Goal: Task Accomplishment & Management: Use online tool/utility

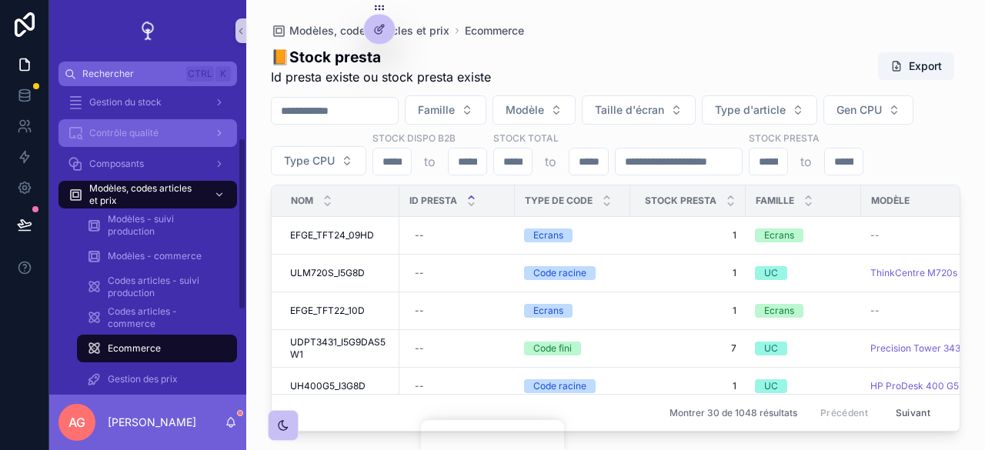
scroll to position [154, 0]
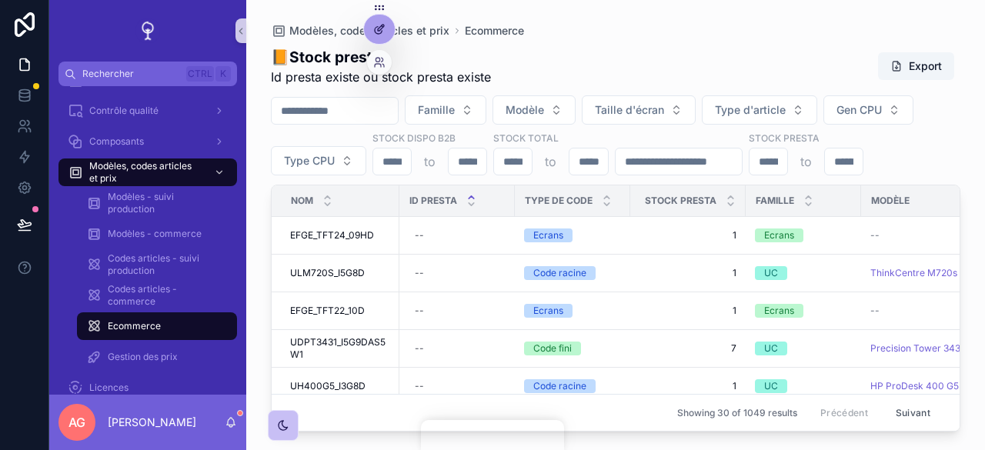
click at [378, 25] on icon at bounding box center [379, 29] width 12 height 12
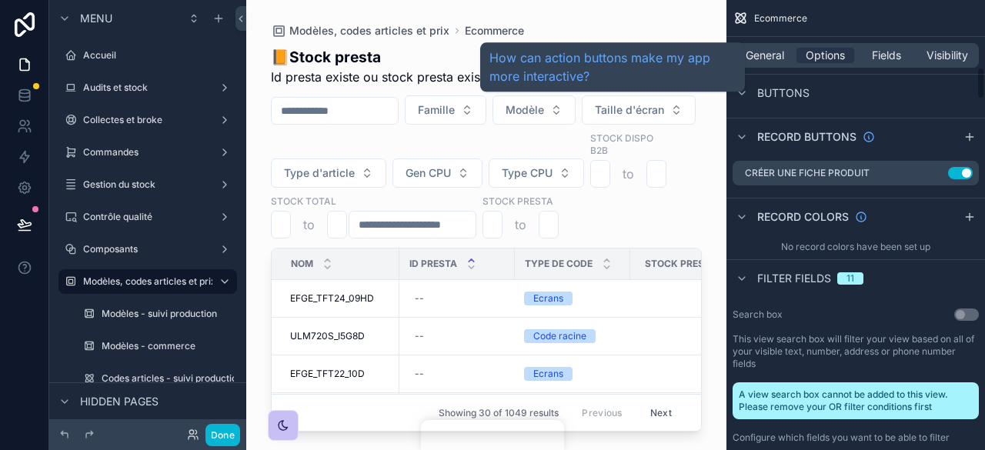
scroll to position [923, 0]
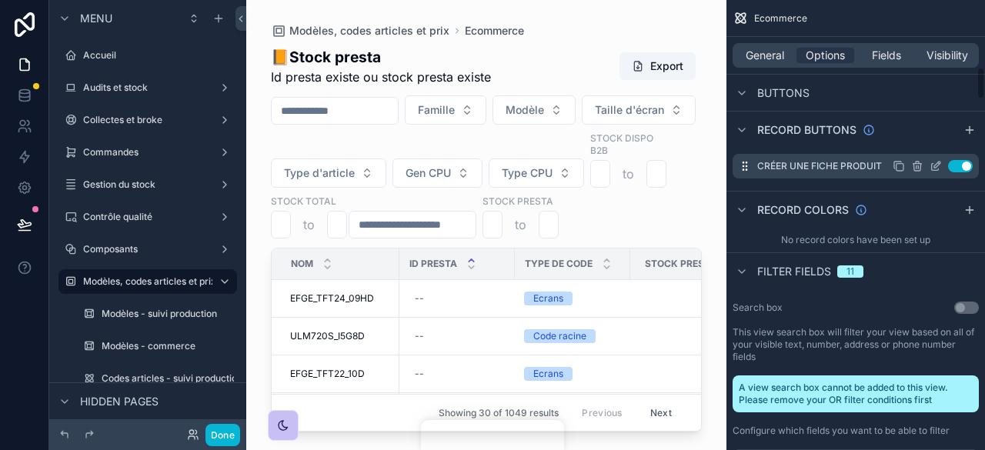
click at [933, 168] on icon "scrollable content" at bounding box center [935, 166] width 12 height 12
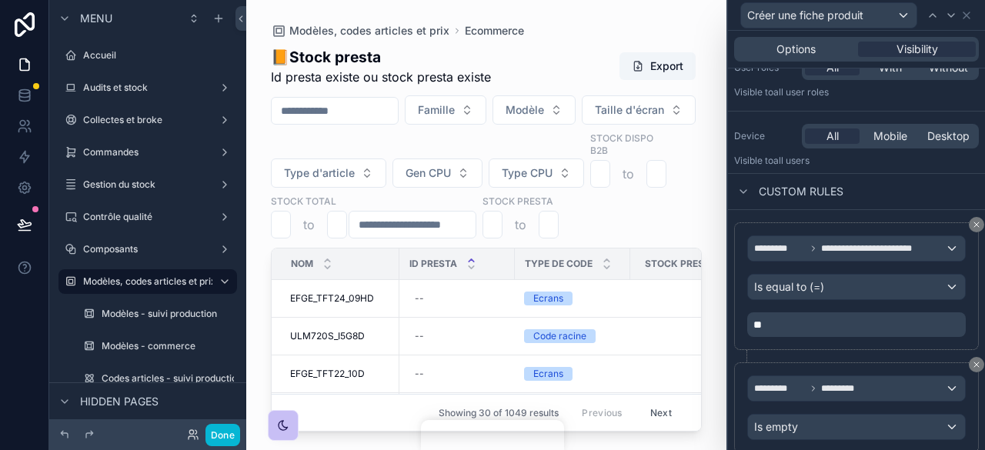
scroll to position [177, 0]
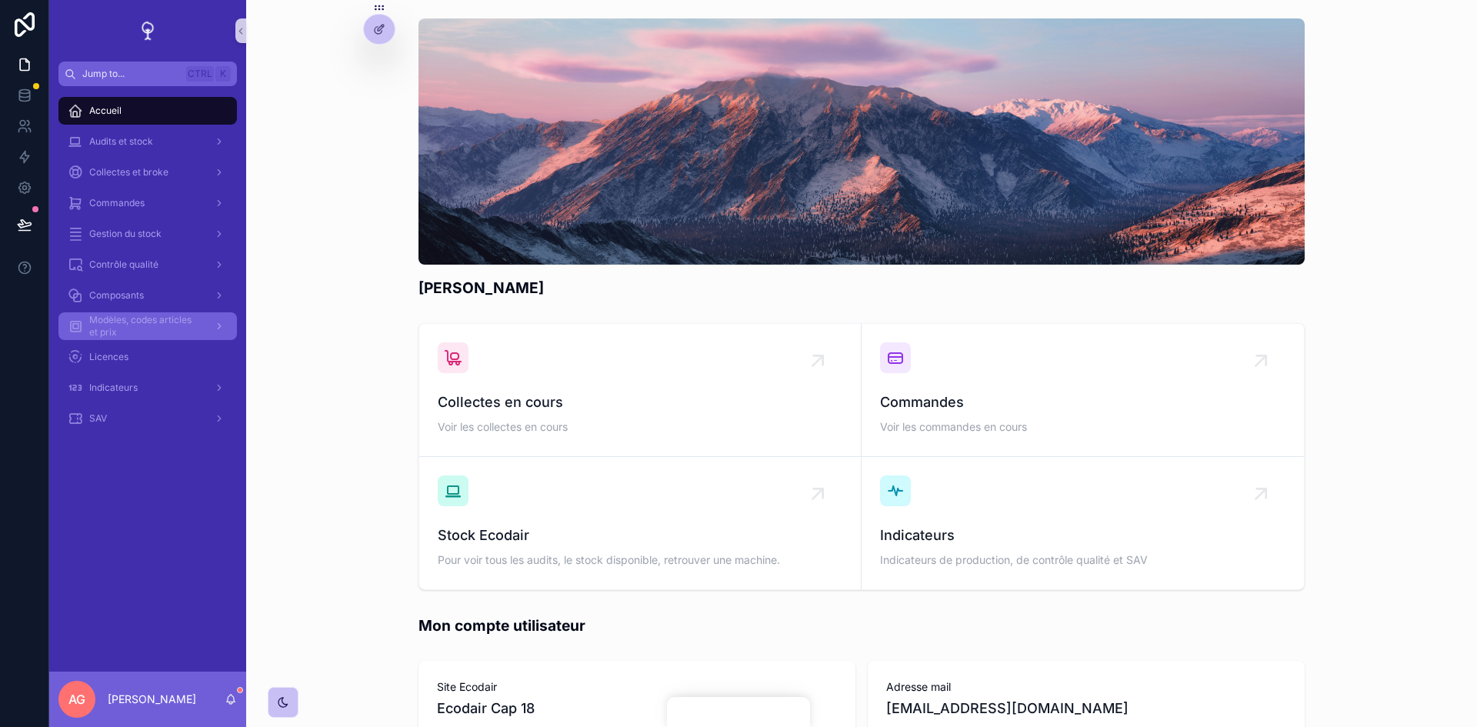
click at [135, 322] on span "Modèles, codes articles et prix" at bounding box center [145, 326] width 112 height 25
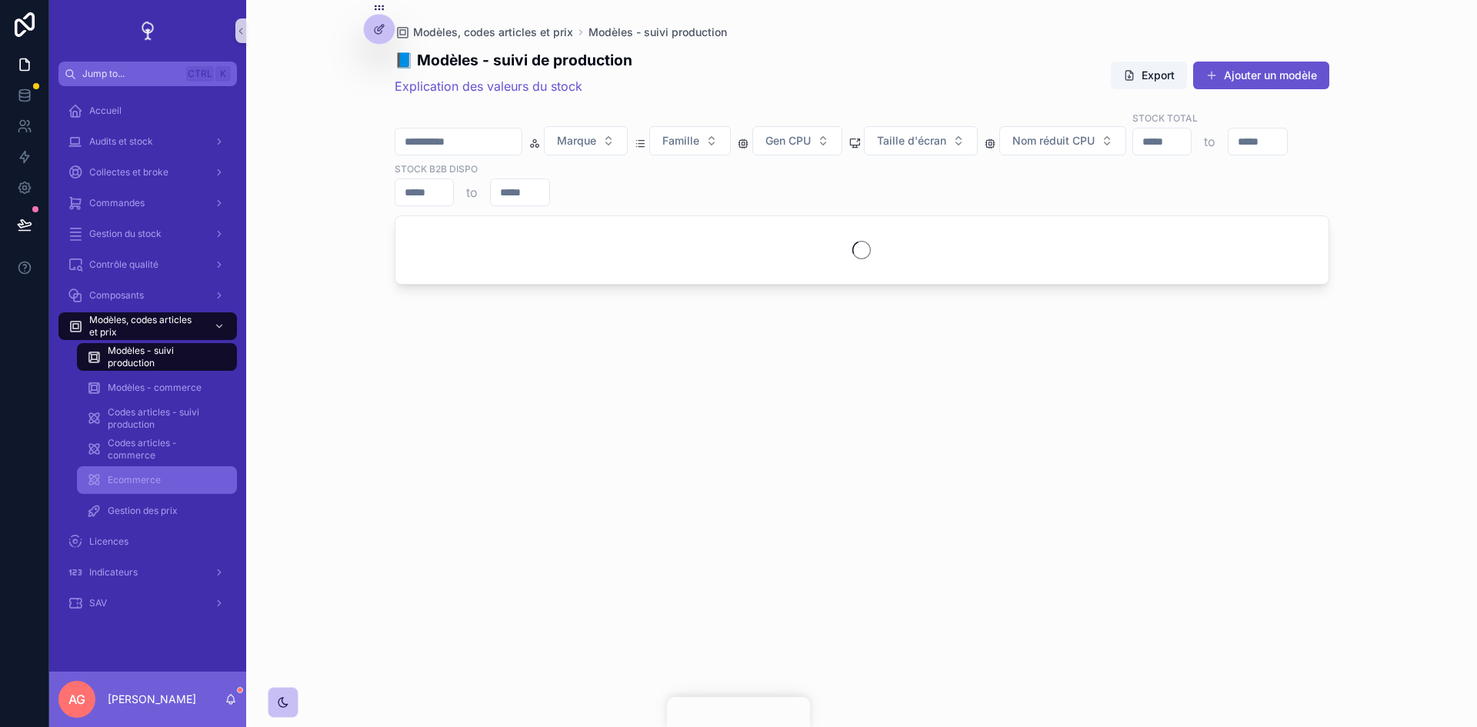
click at [144, 475] on span "Ecommerce" at bounding box center [134, 480] width 53 height 12
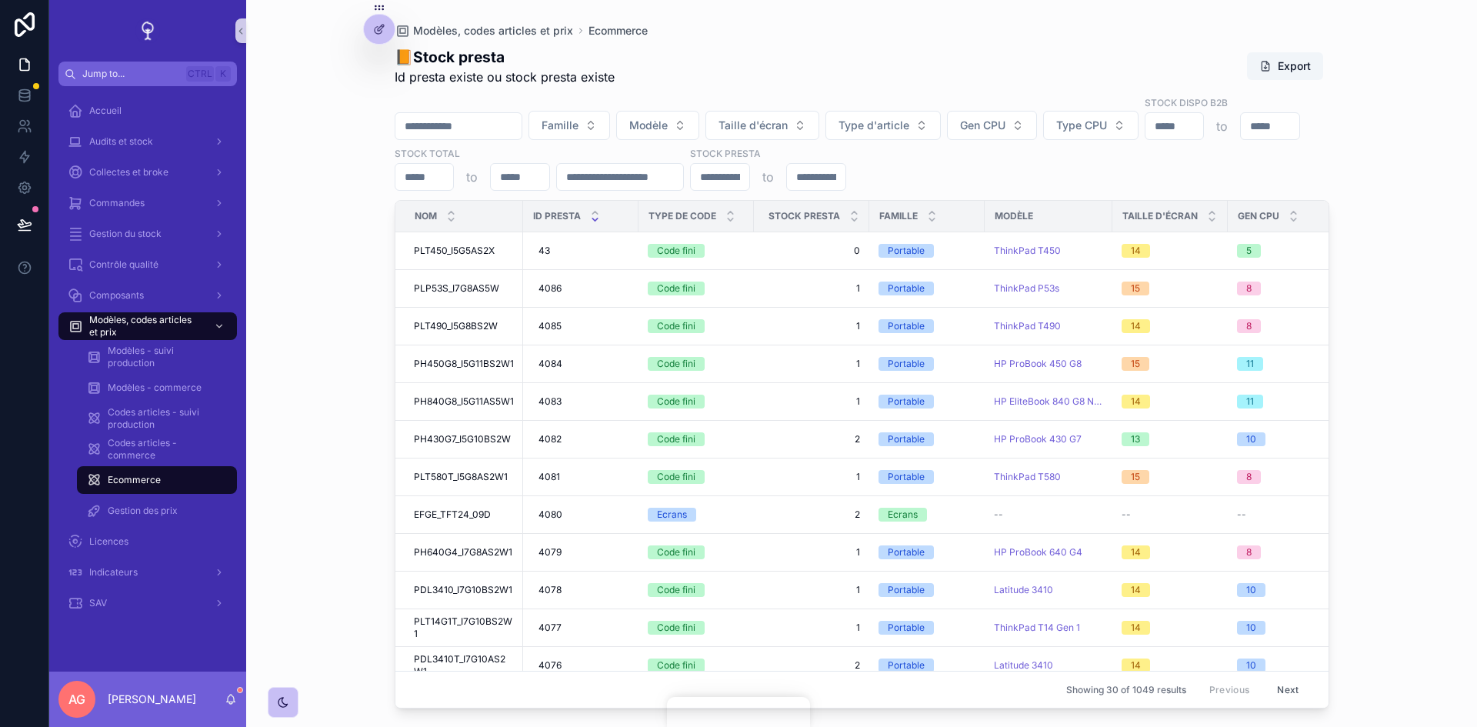
click at [478, 115] on input "scrollable content" at bounding box center [458, 126] width 126 height 22
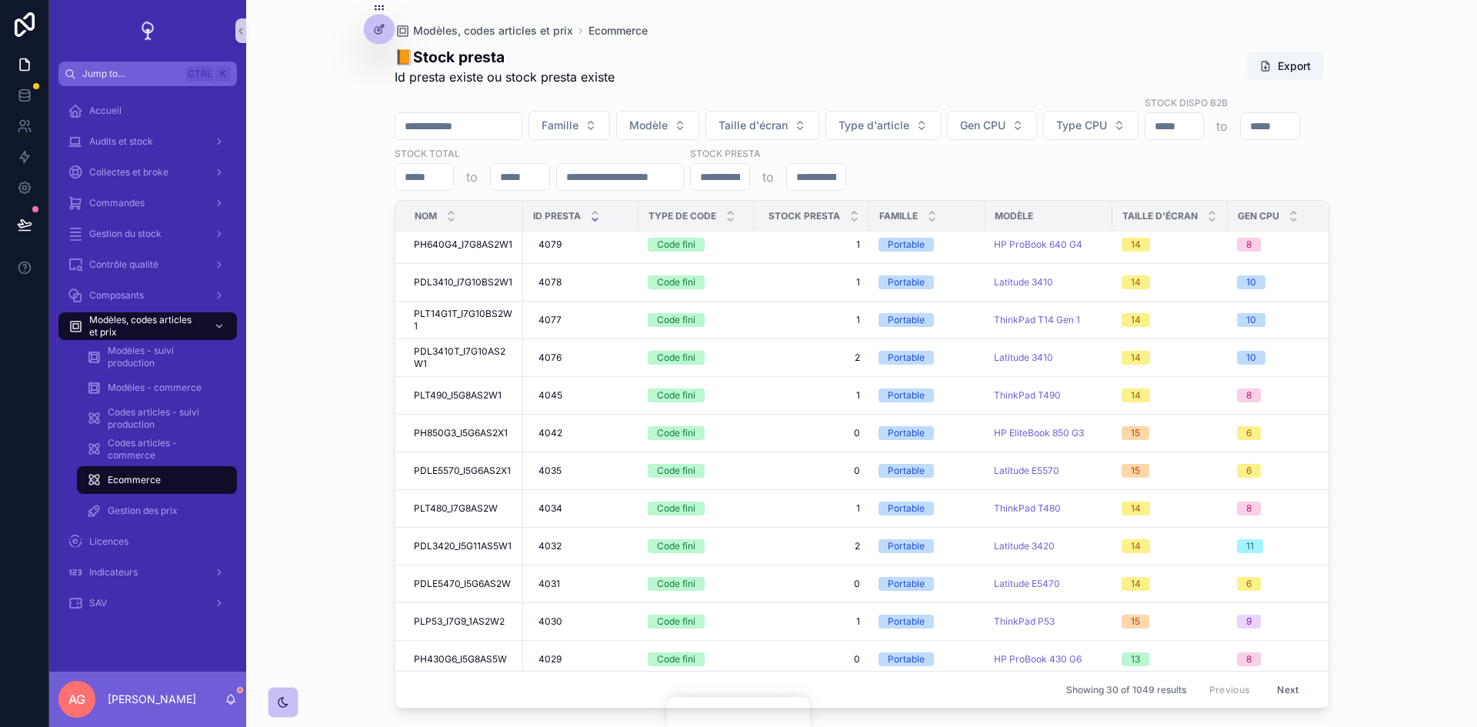
scroll to position [708, 0]
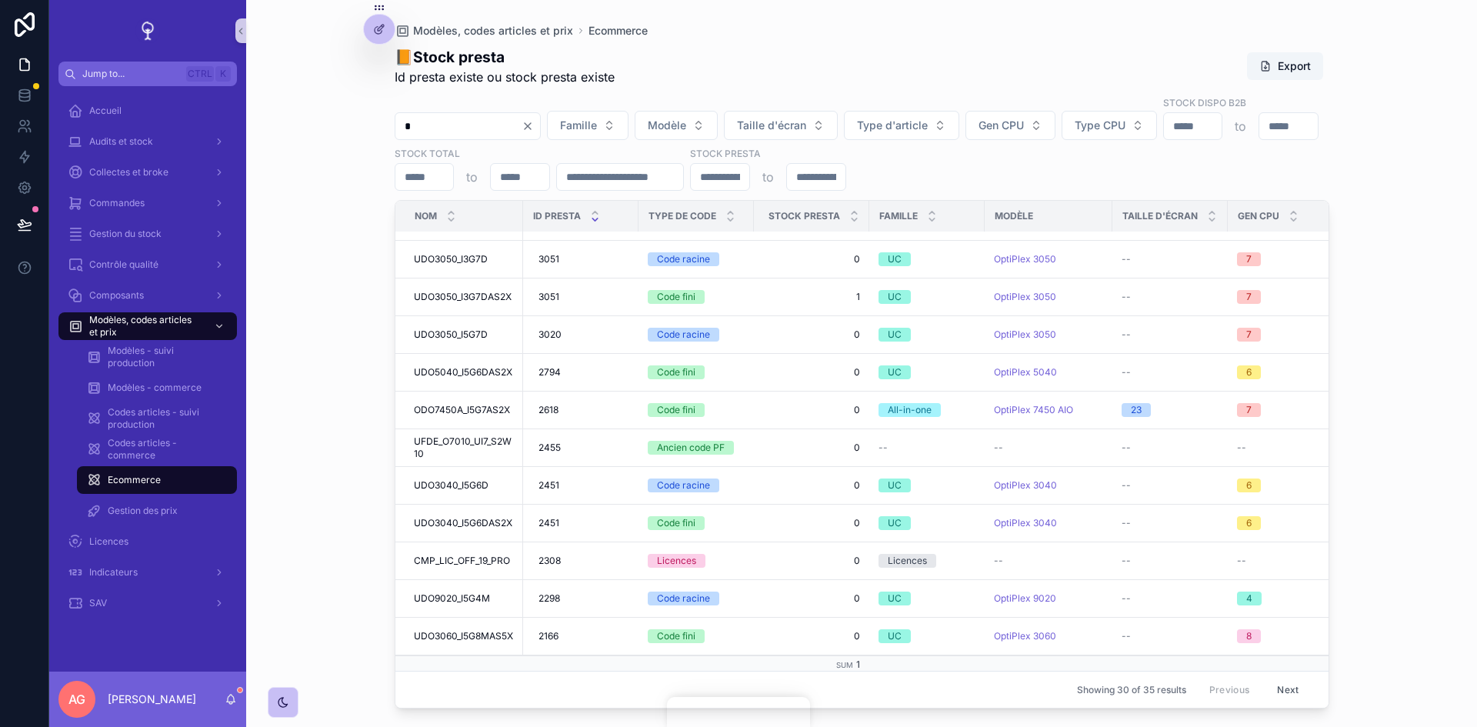
scroll to position [631, 0]
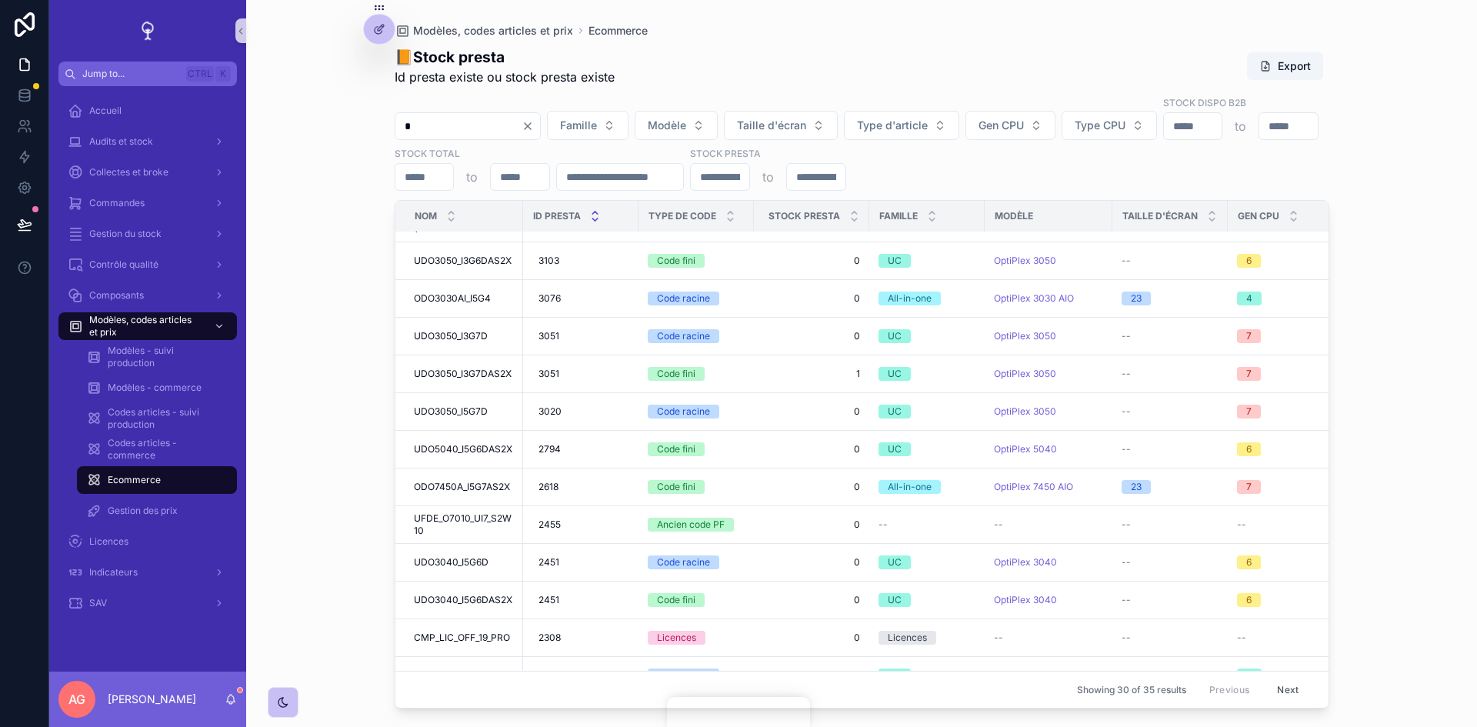
type input "*"
click at [595, 208] on icon "scrollable content" at bounding box center [595, 213] width 10 height 10
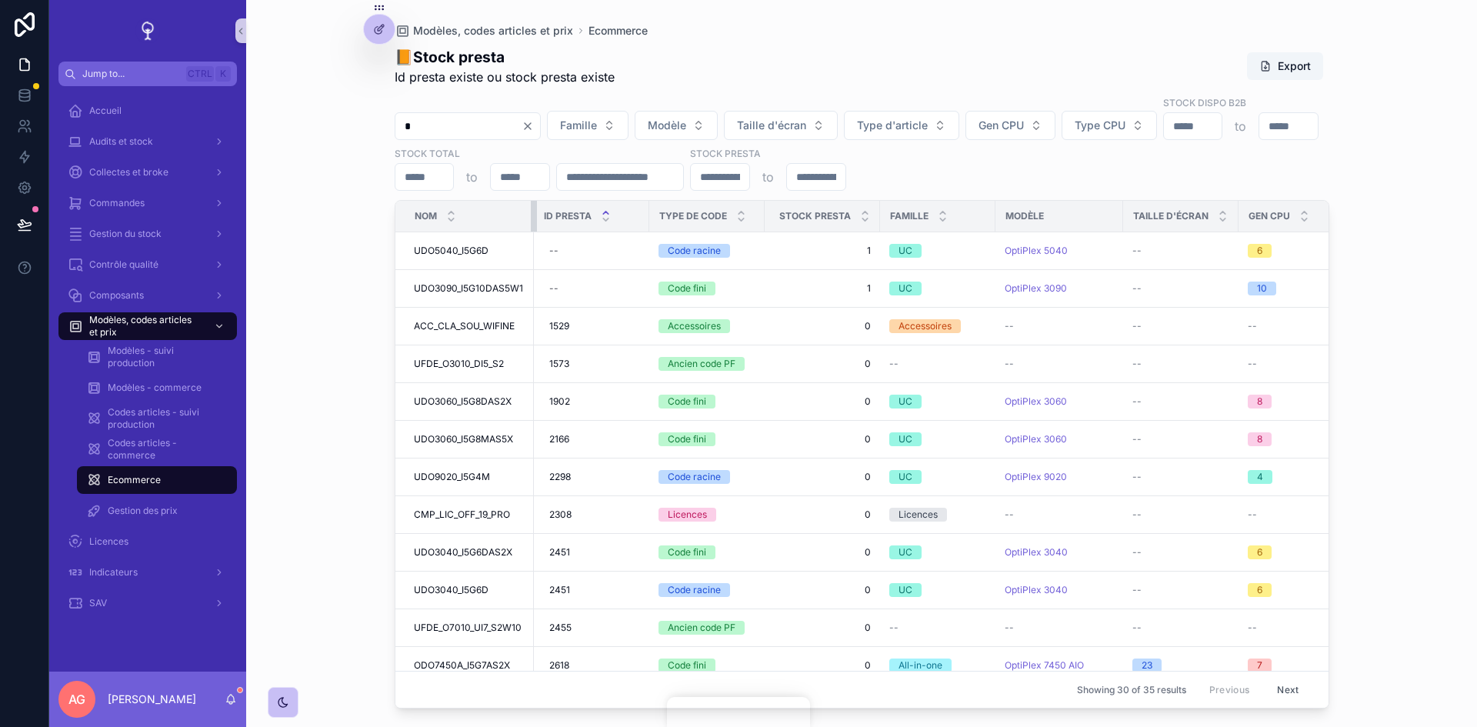
drag, startPoint x: 525, startPoint y: 200, endPoint x: 548, endPoint y: 206, distance: 23.9
click at [548, 206] on tr "Nom Id Presta Type de code Stock presta Famille Modèle Taille d'écran Gen CPU N…" at bounding box center [1226, 217] width 1662 height 32
click at [485, 245] on span "UDO5040_I5G6D" at bounding box center [451, 251] width 75 height 12
click at [378, 18] on div at bounding box center [379, 29] width 31 height 29
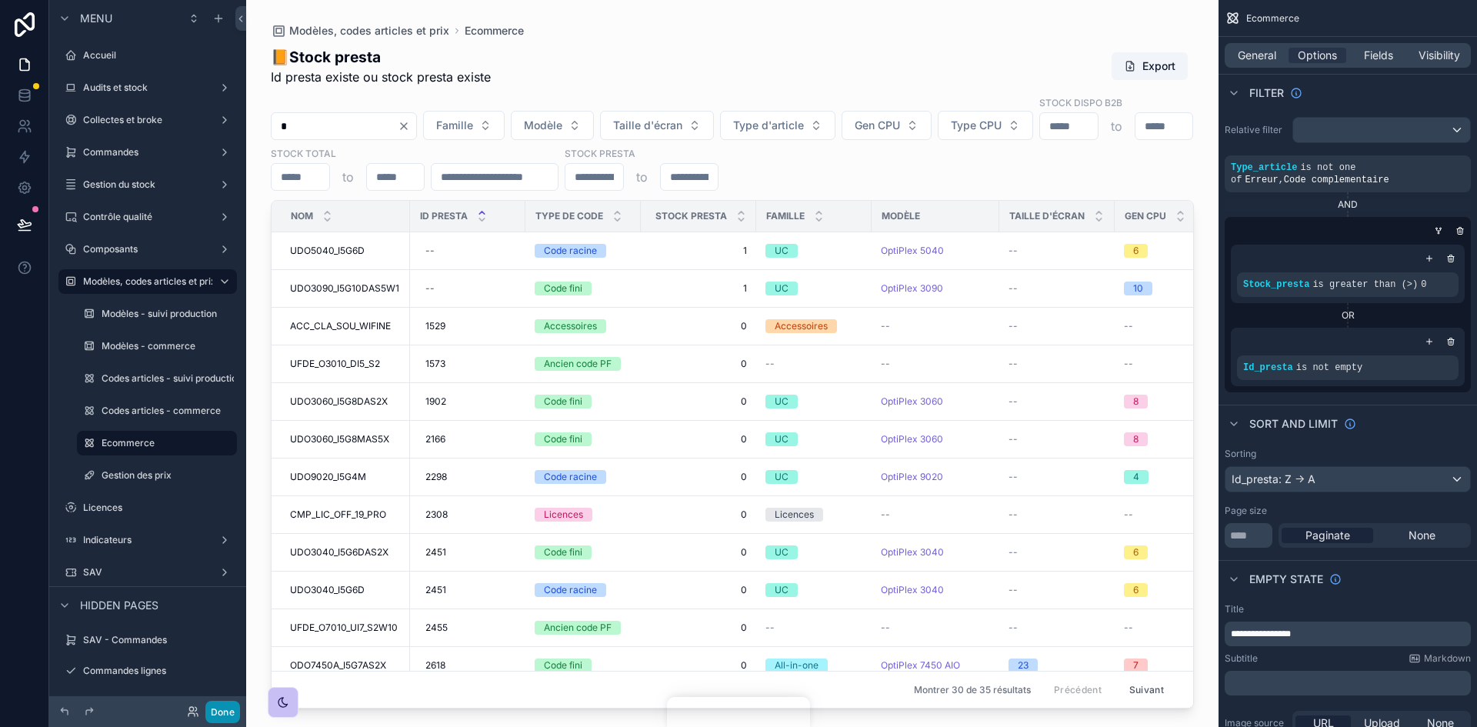
drag, startPoint x: 582, startPoint y: 699, endPoint x: 222, endPoint y: 712, distance: 361.0
click at [586, 699] on div "scrollable content" at bounding box center [732, 354] width 972 height 708
click at [225, 700] on button "Done" at bounding box center [222, 712] width 35 height 22
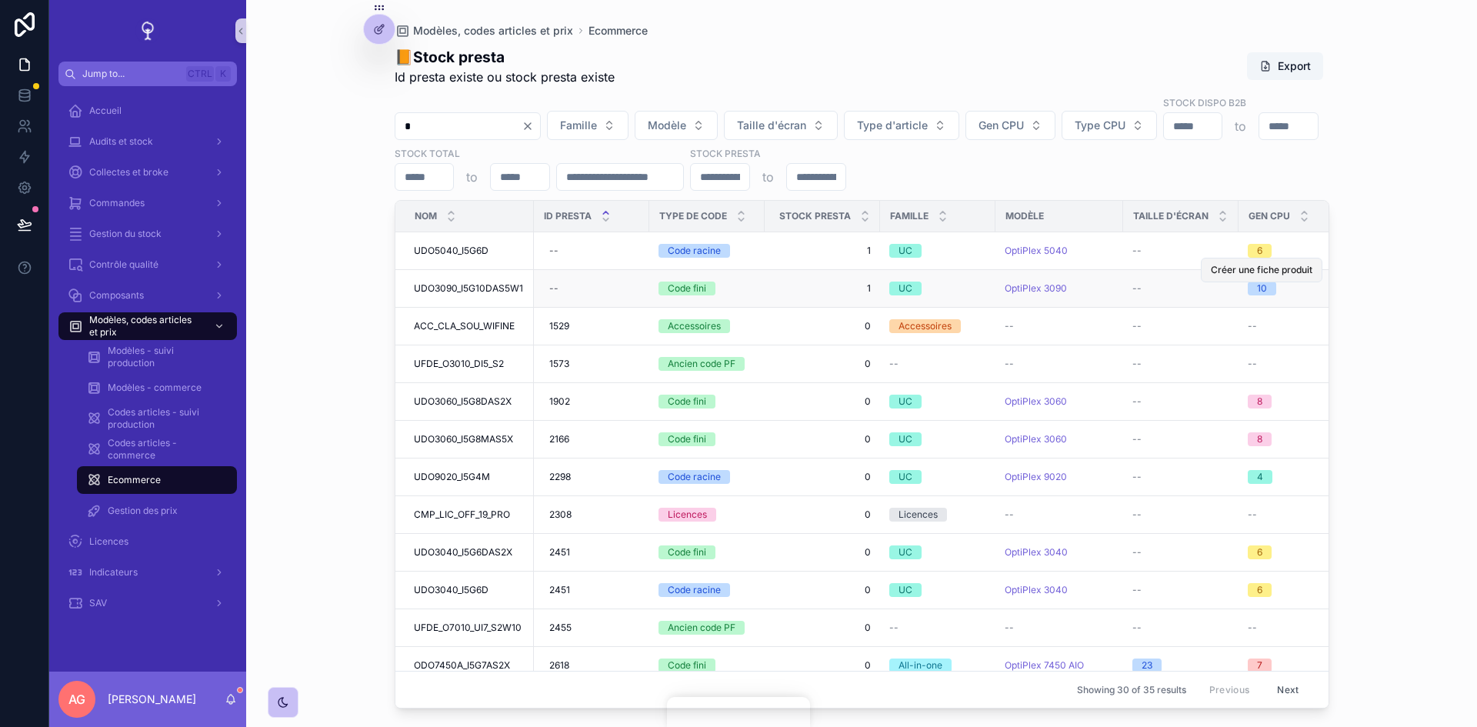
click at [1269, 264] on span "Créer une fiche produit" at bounding box center [1262, 270] width 102 height 12
click at [1239, 264] on span "Créer une fiche produit" at bounding box center [1262, 270] width 102 height 12
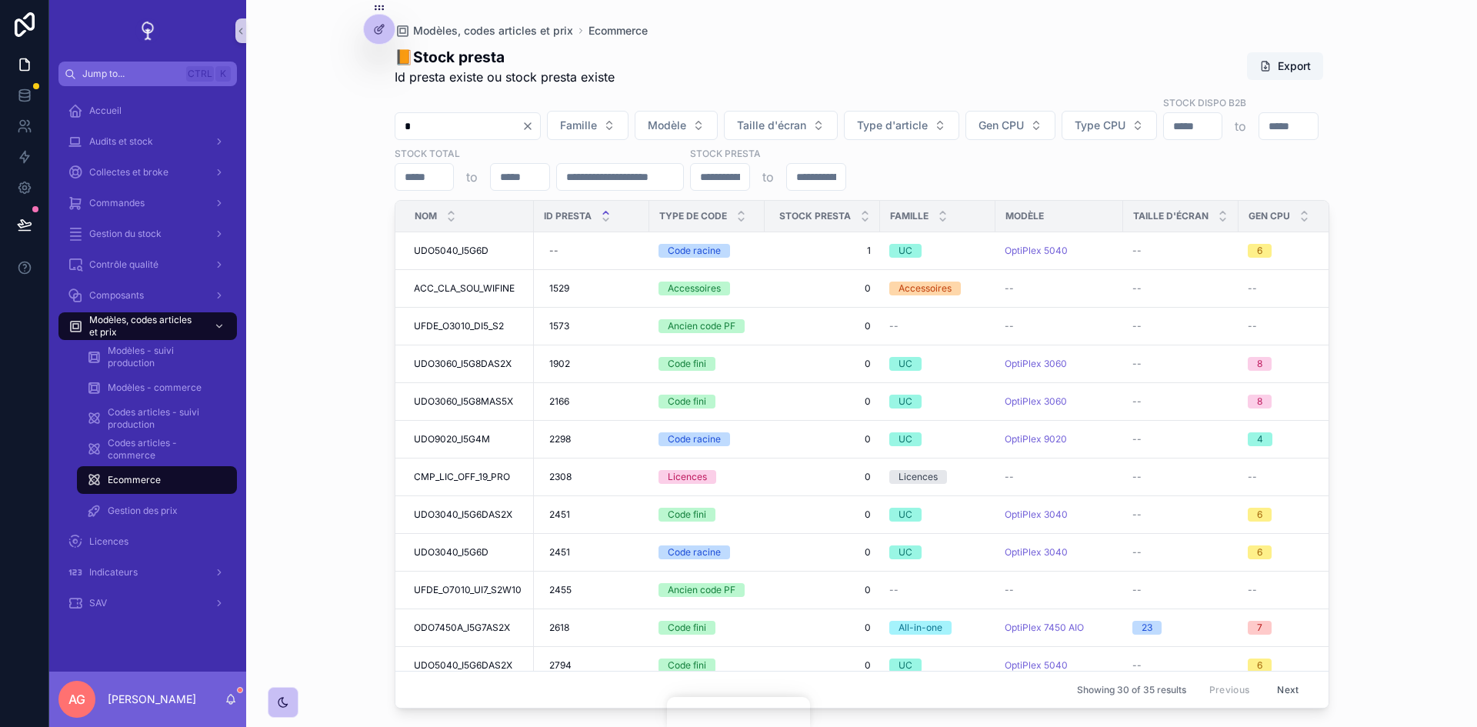
drag, startPoint x: 470, startPoint y: 104, endPoint x: 395, endPoint y: 118, distance: 76.6
click at [395, 118] on input "*" at bounding box center [458, 126] width 126 height 22
paste input "**********"
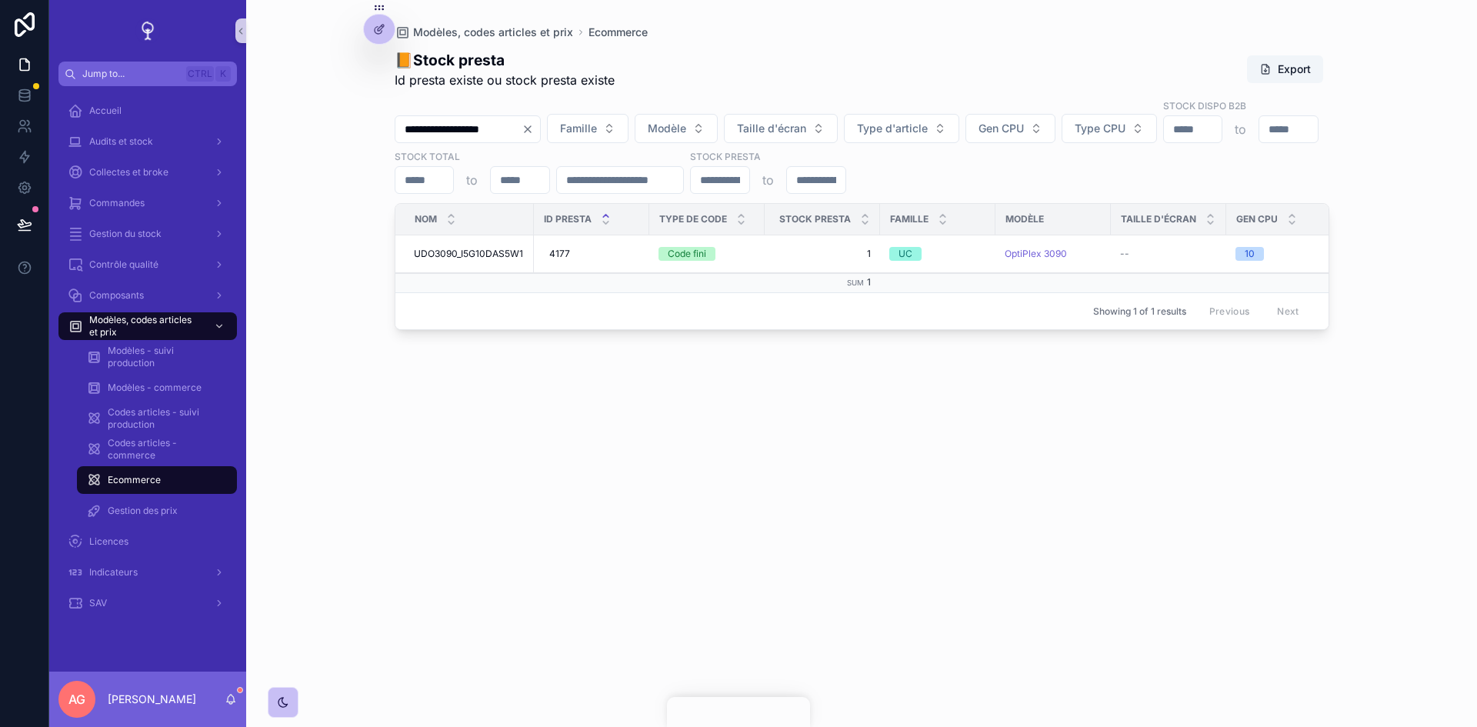
type input "**********"
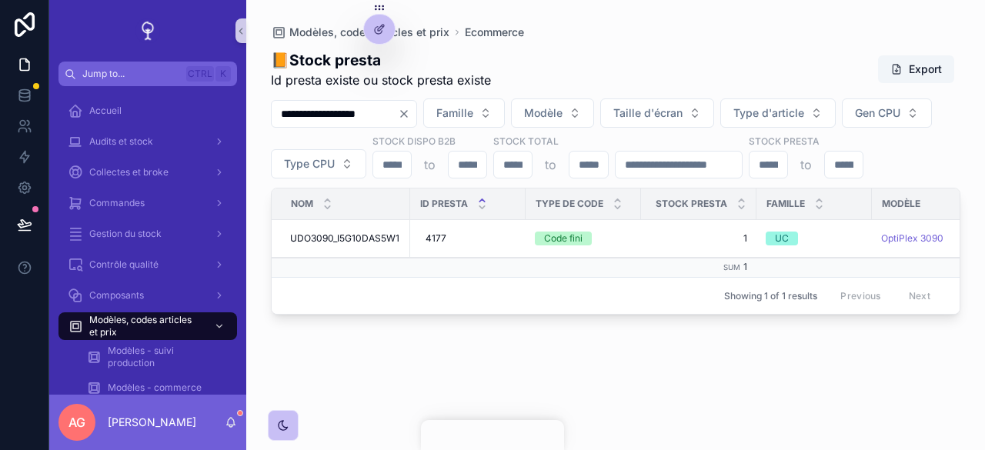
click at [410, 108] on icon "Clear" at bounding box center [404, 114] width 12 height 12
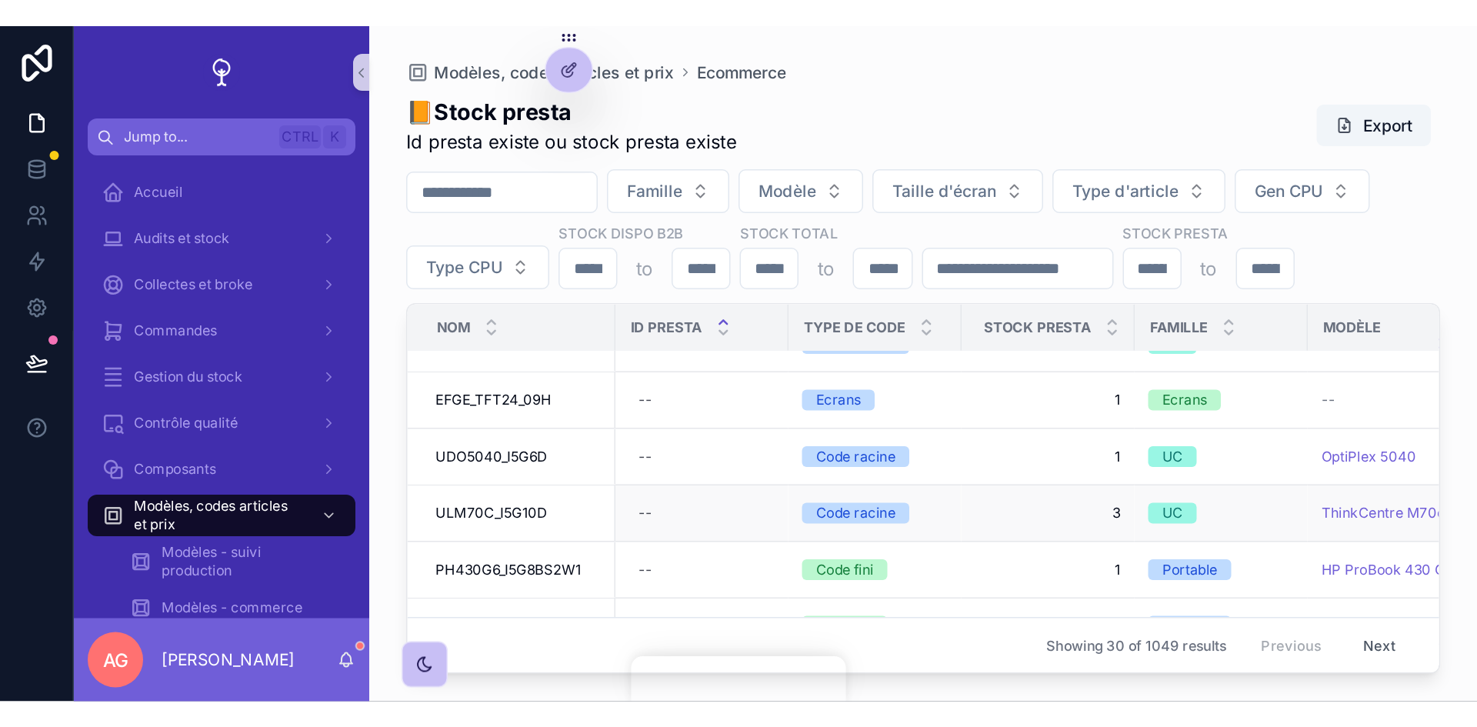
scroll to position [175, 0]
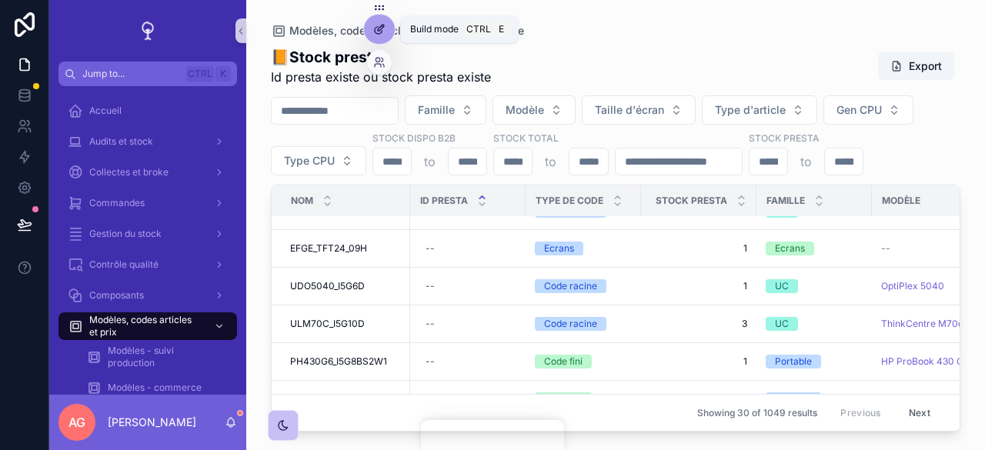
click at [385, 41] on div at bounding box center [379, 29] width 31 height 29
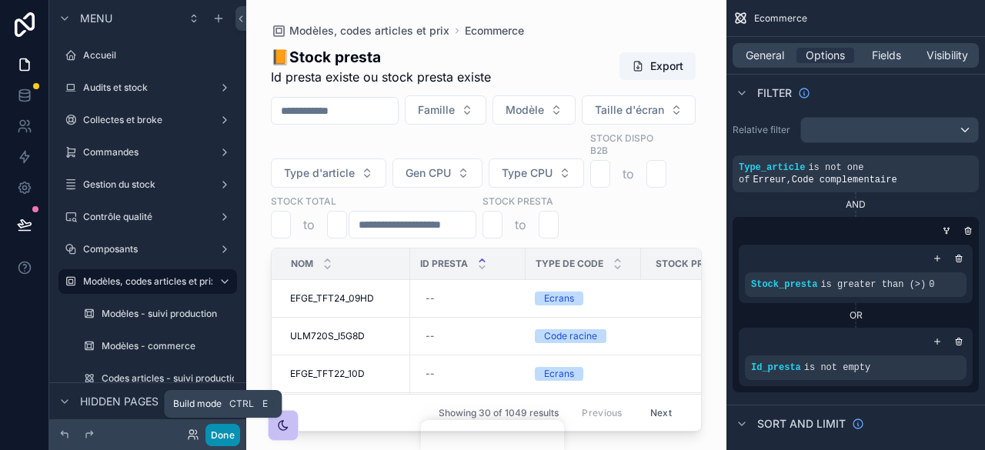
click at [232, 434] on button "Done" at bounding box center [222, 435] width 35 height 22
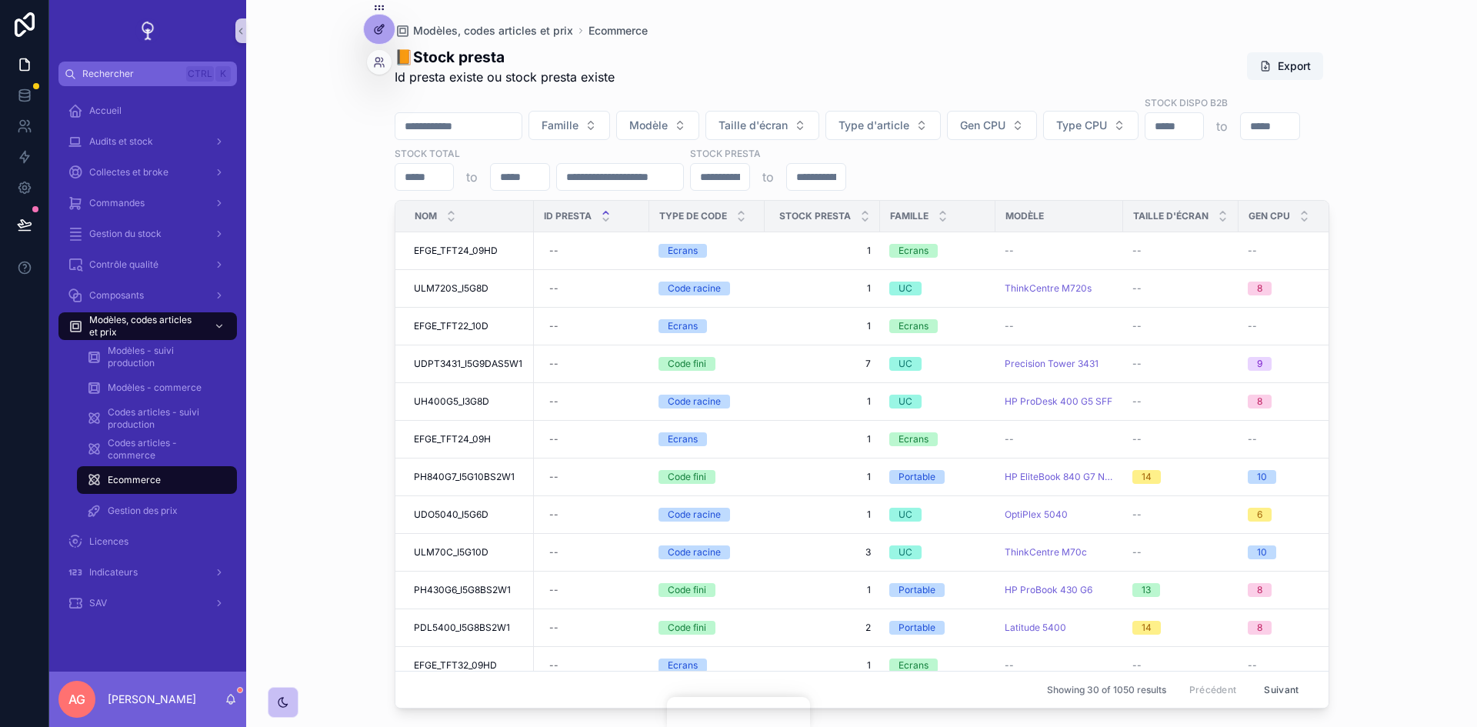
click at [380, 20] on div at bounding box center [379, 29] width 31 height 29
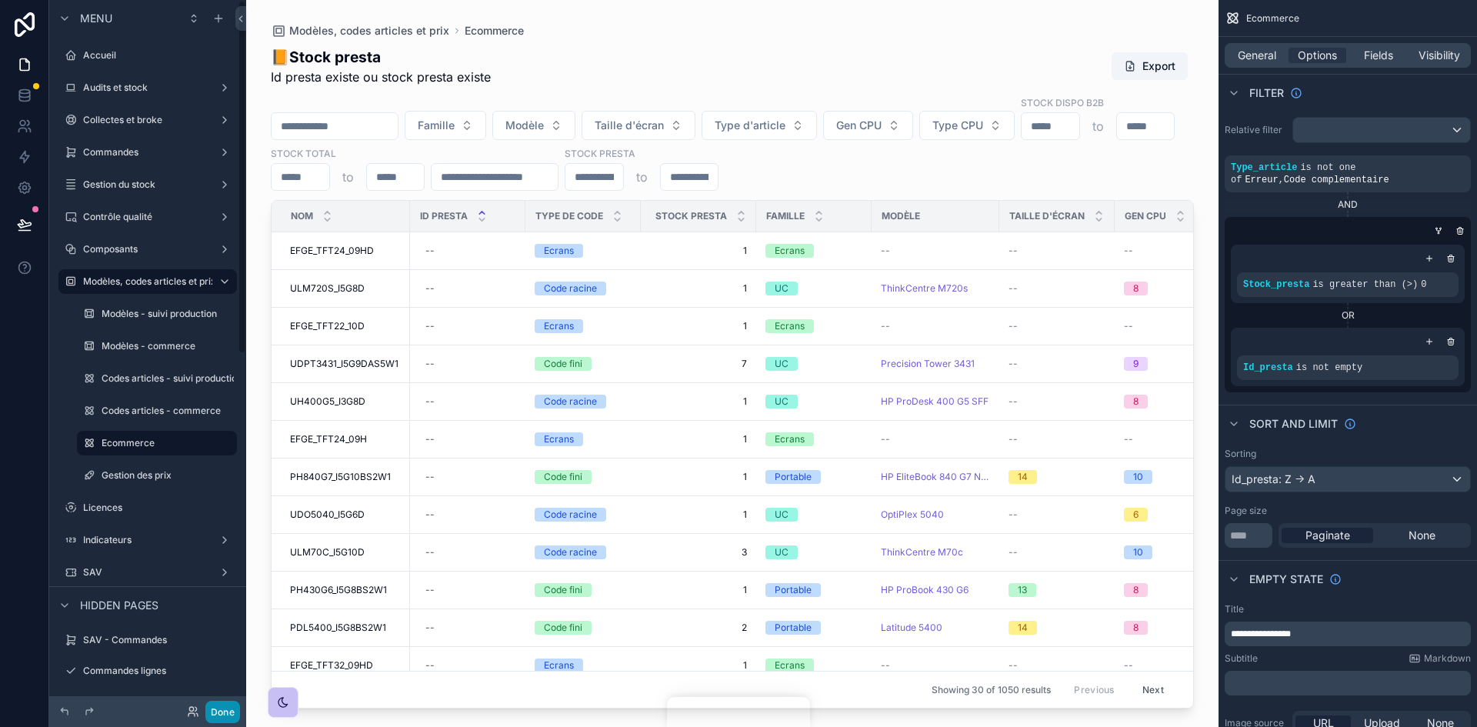
click at [228, 714] on button "Done" at bounding box center [222, 712] width 35 height 22
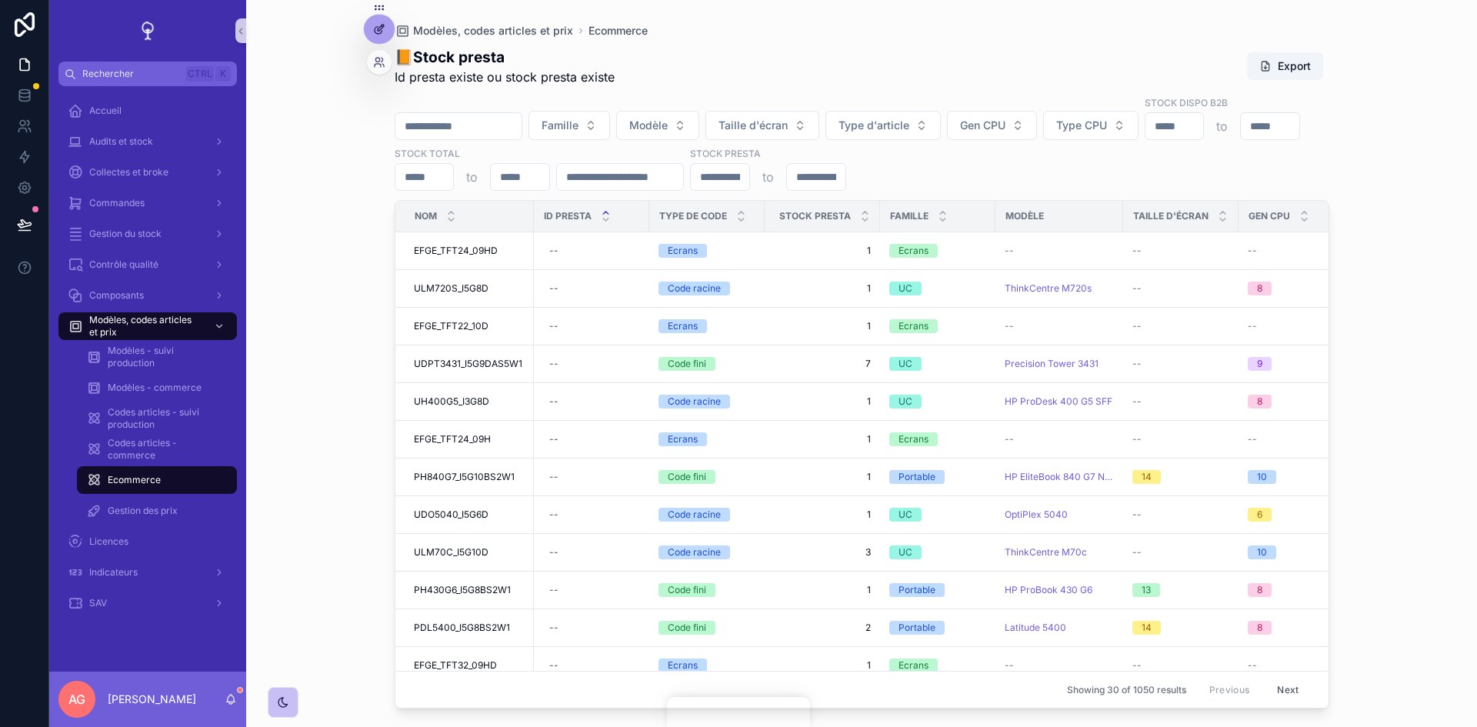
click at [368, 25] on div at bounding box center [379, 29] width 31 height 29
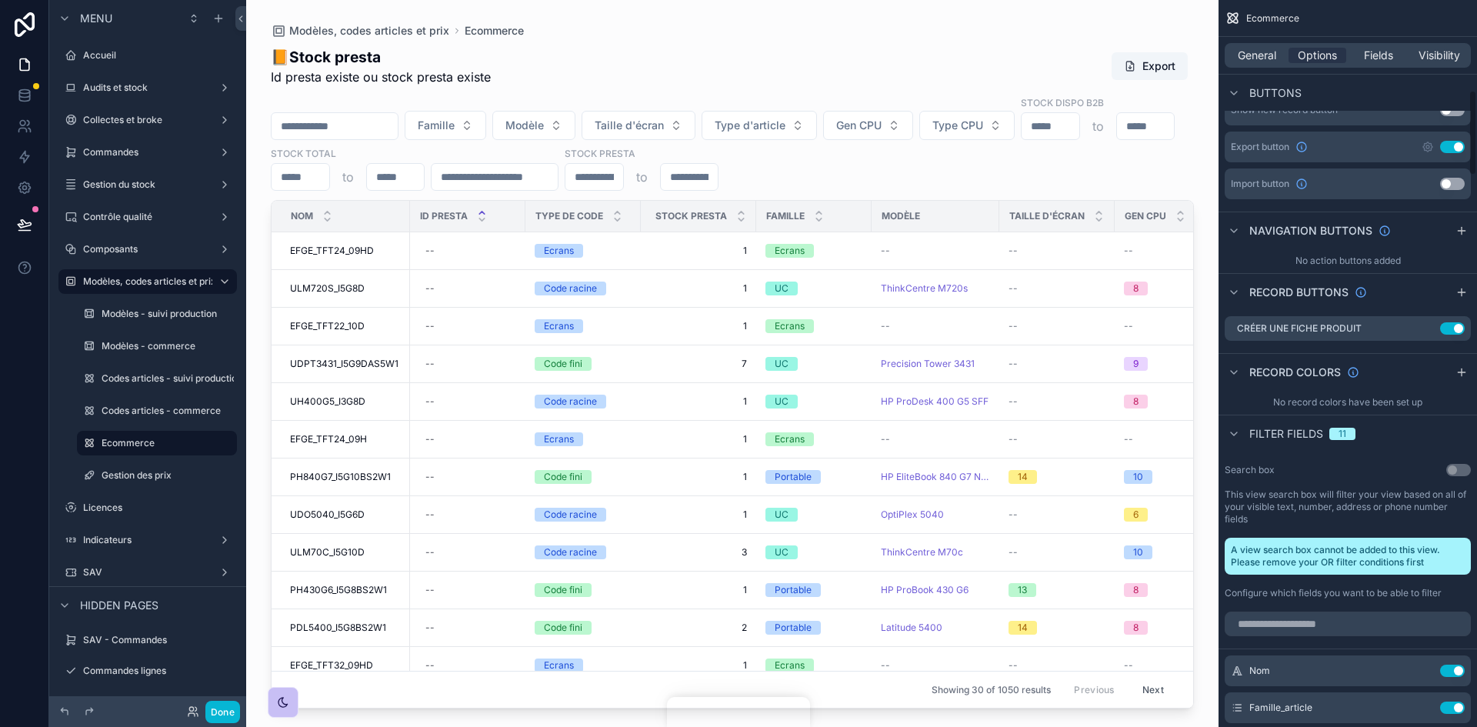
scroll to position [769, 0]
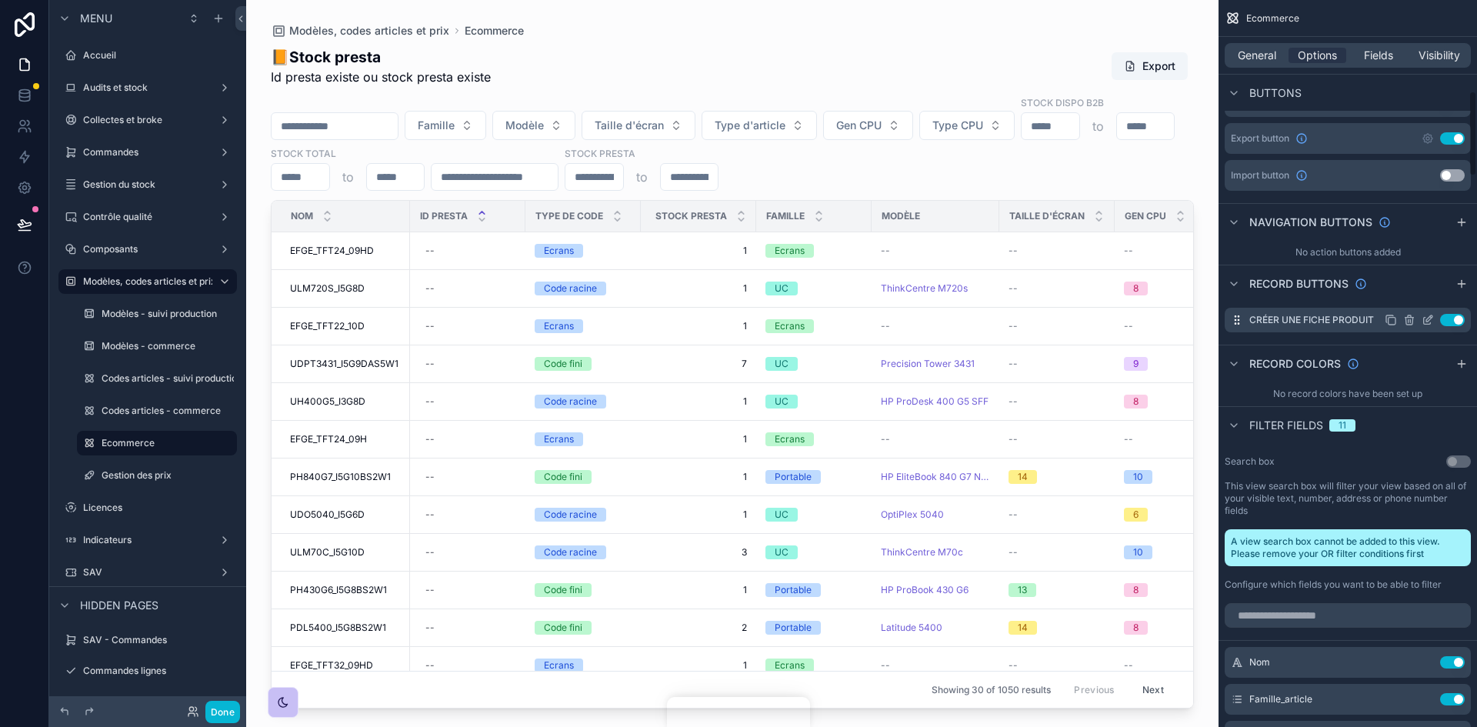
click at [1428, 325] on icon "scrollable content" at bounding box center [1427, 321] width 7 height 7
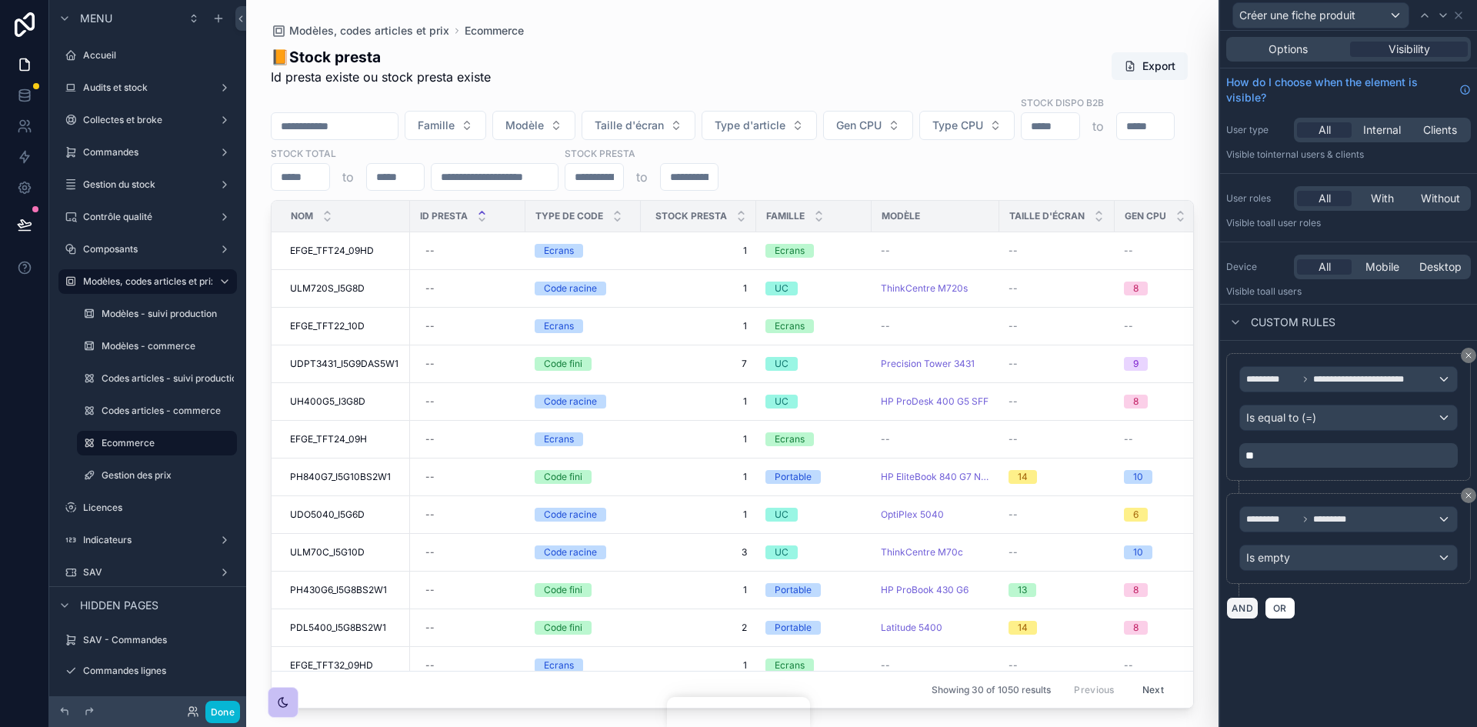
click at [1232, 606] on button "AND" at bounding box center [1242, 608] width 32 height 22
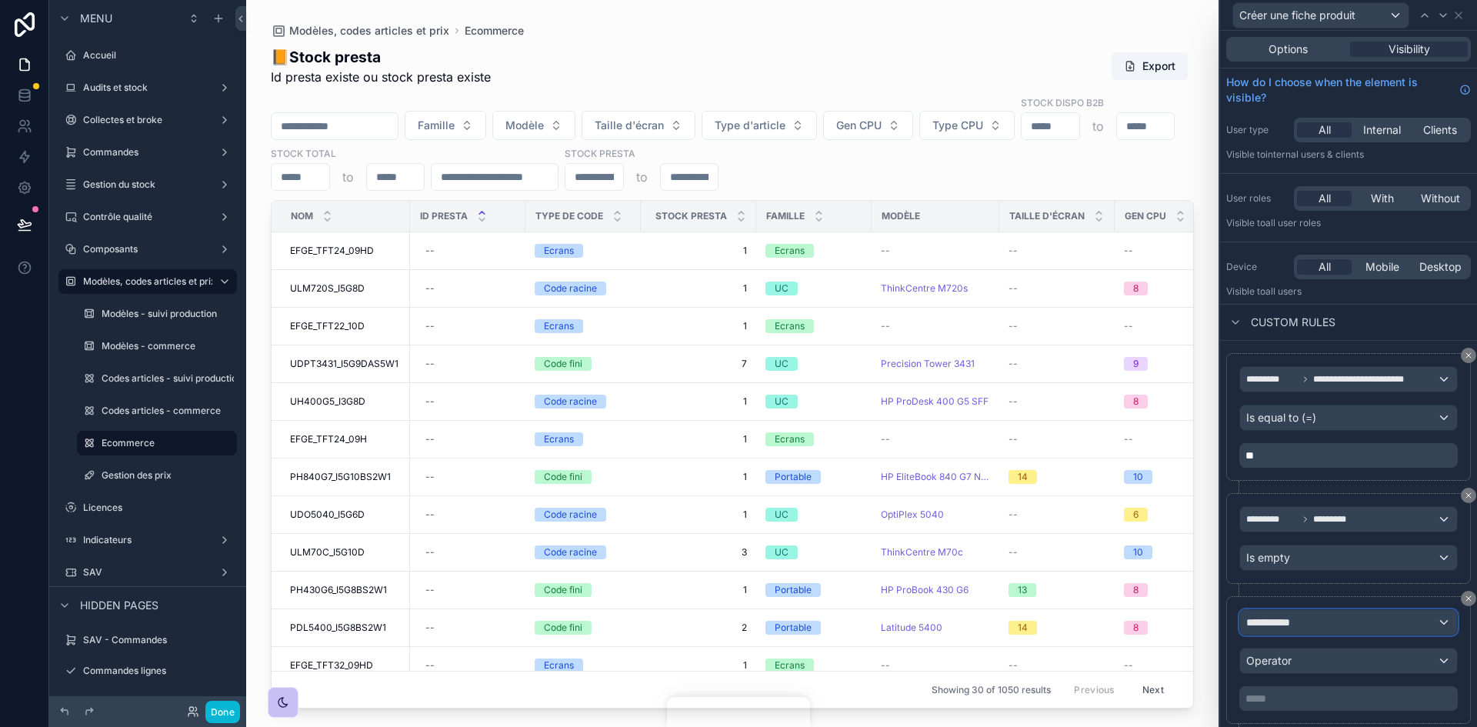
click at [1309, 628] on div "**********" at bounding box center [1348, 622] width 217 height 25
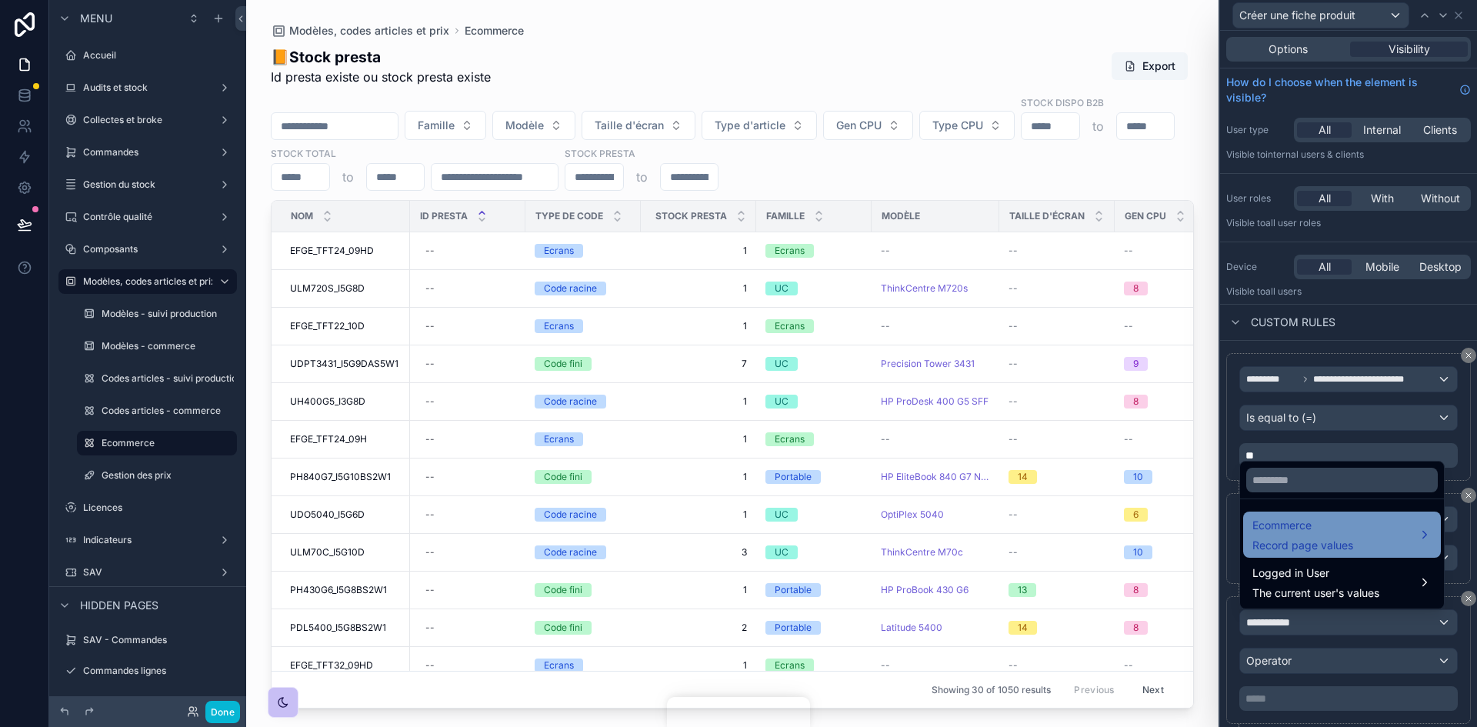
click at [1311, 525] on span "Ecommerce" at bounding box center [1302, 525] width 101 height 18
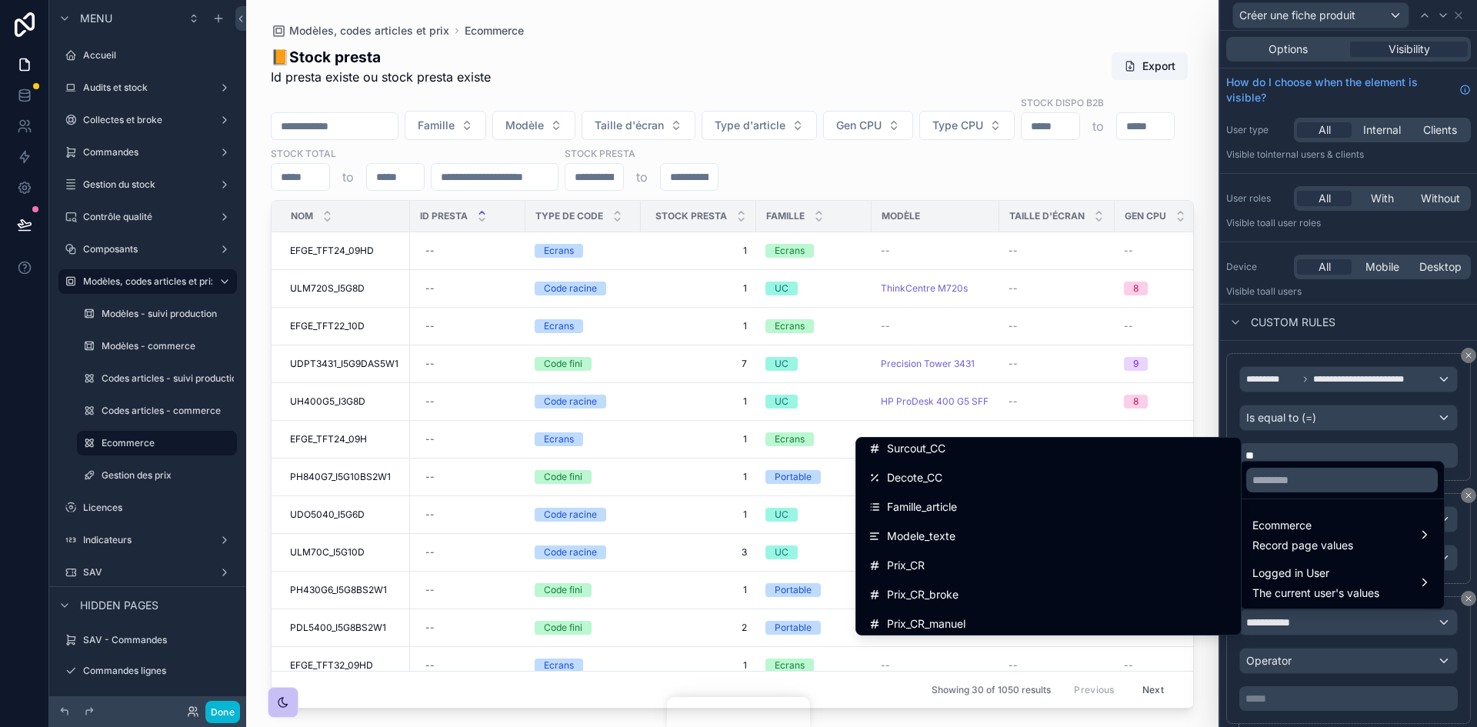
scroll to position [462, 0]
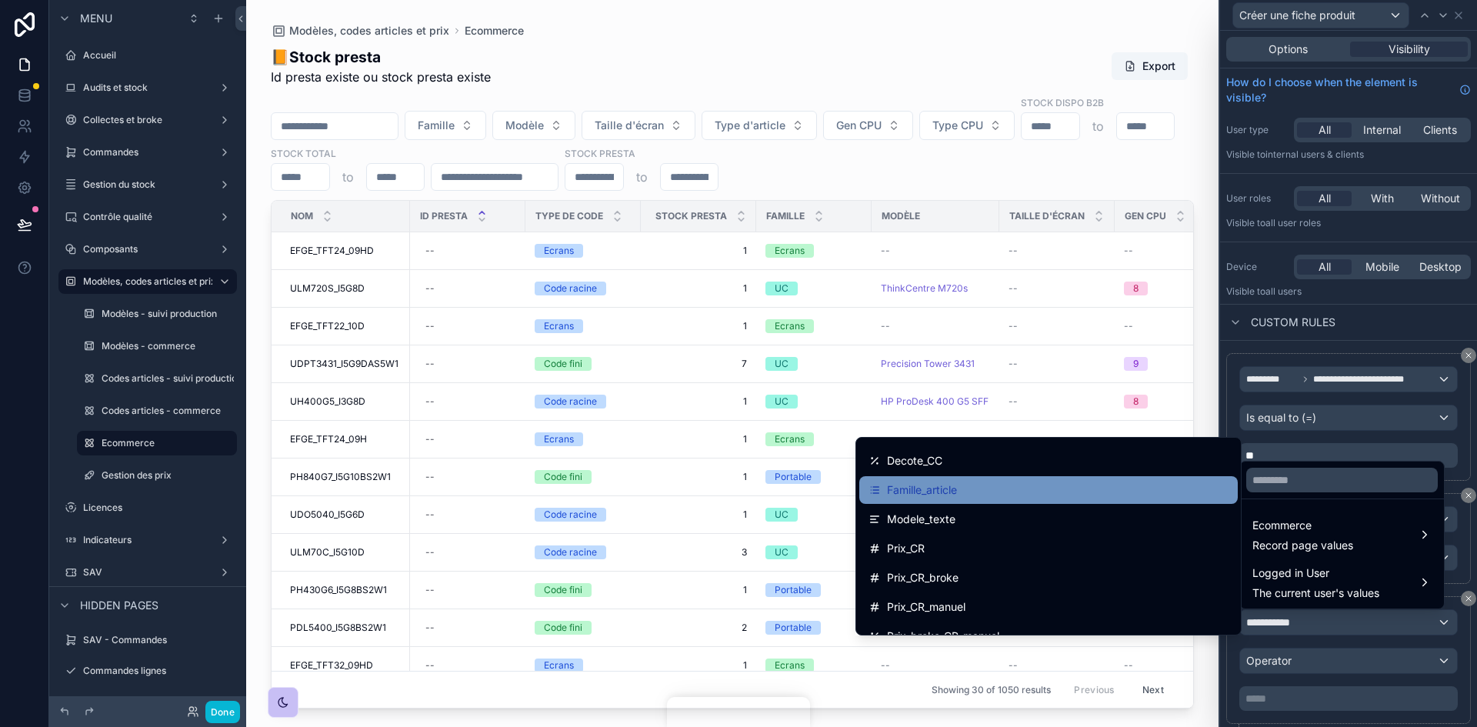
click at [929, 488] on span "Famille_article" at bounding box center [922, 490] width 70 height 18
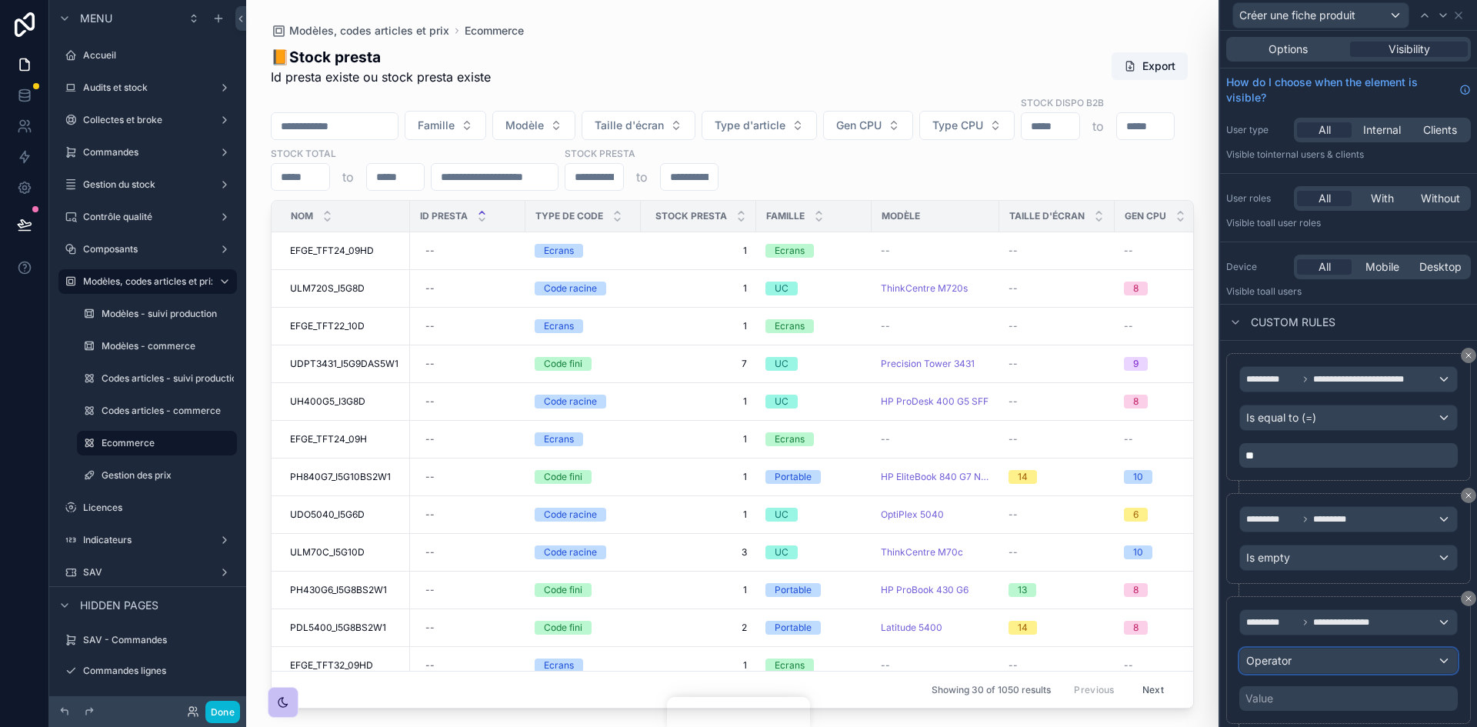
click at [1310, 669] on div "Operator" at bounding box center [1348, 660] width 217 height 25
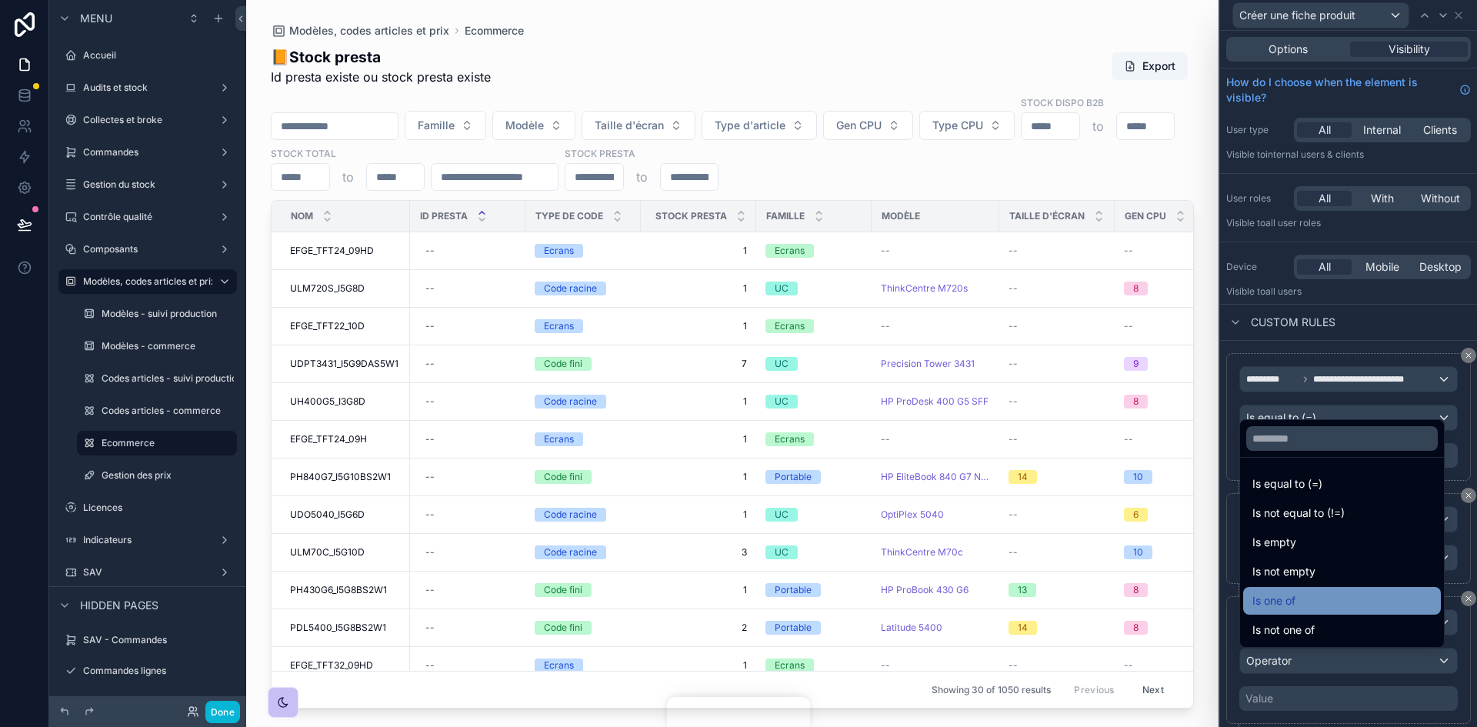
click at [1295, 603] on span "Is one of" at bounding box center [1273, 601] width 43 height 18
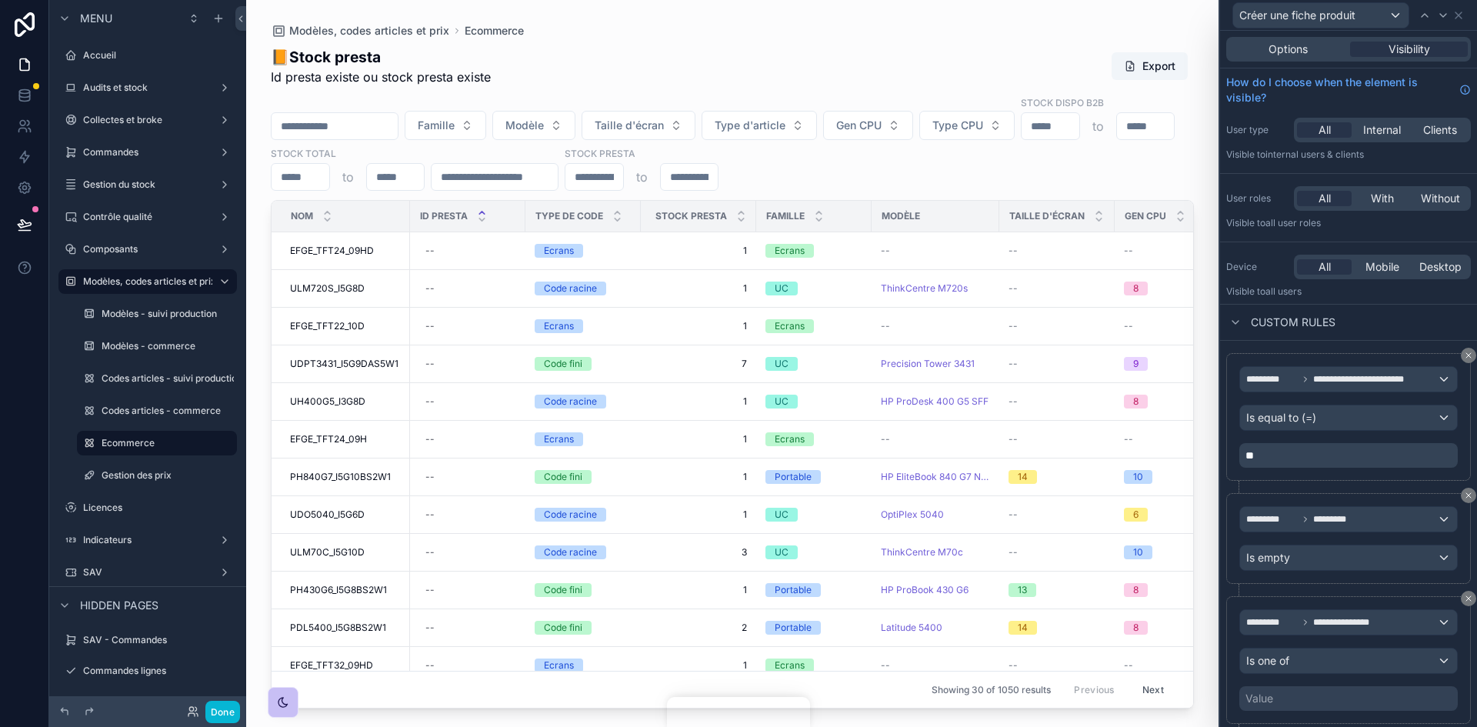
click at [1305, 698] on div "Value" at bounding box center [1348, 698] width 218 height 25
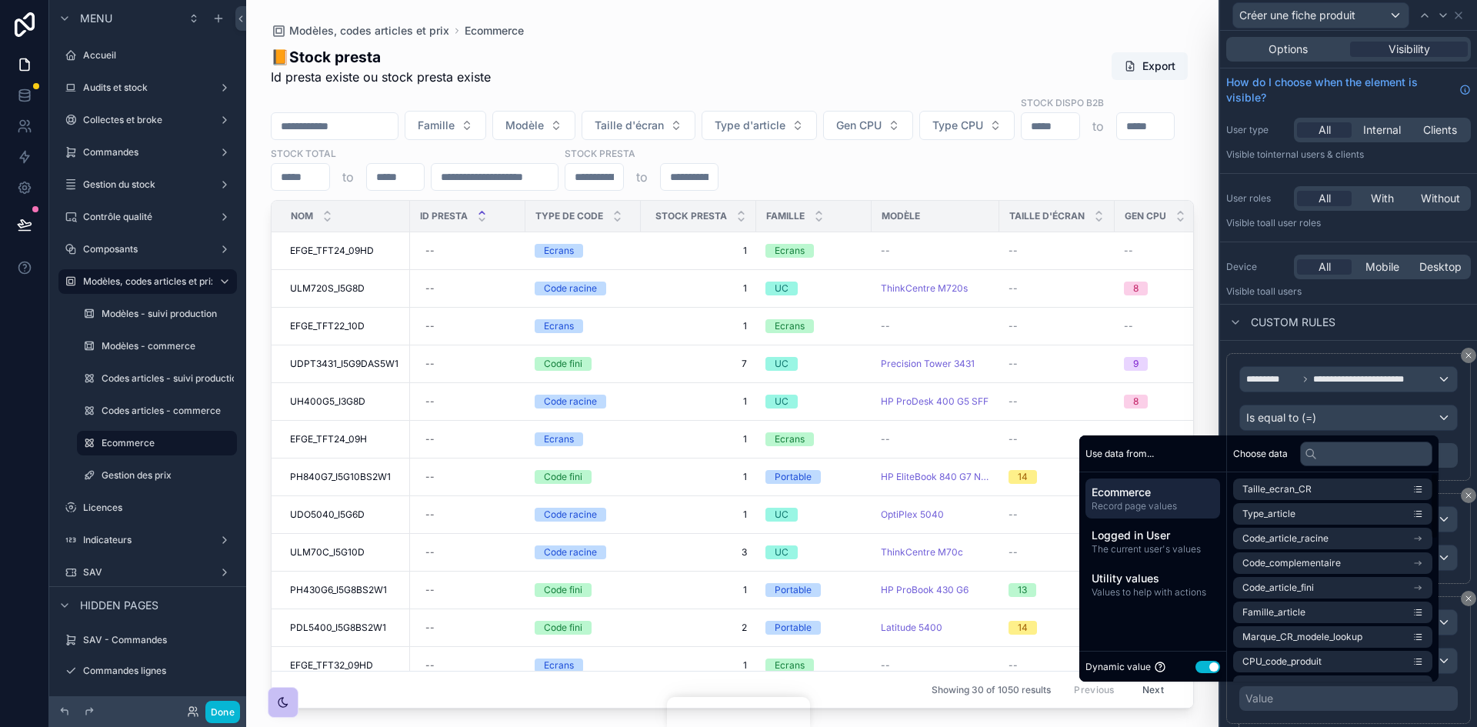
click at [1199, 670] on button "Use setting" at bounding box center [1207, 667] width 25 height 12
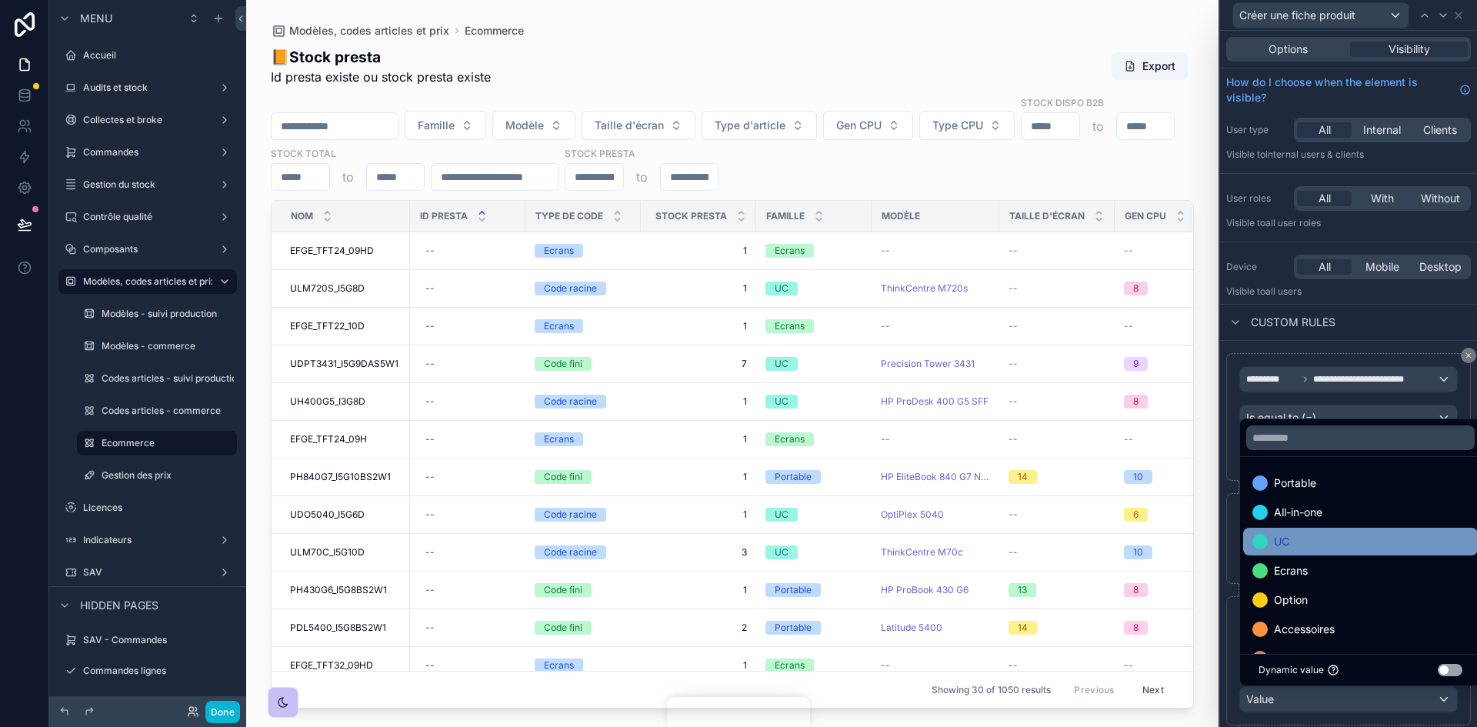
click at [1302, 538] on div "UC" at bounding box center [1360, 541] width 216 height 18
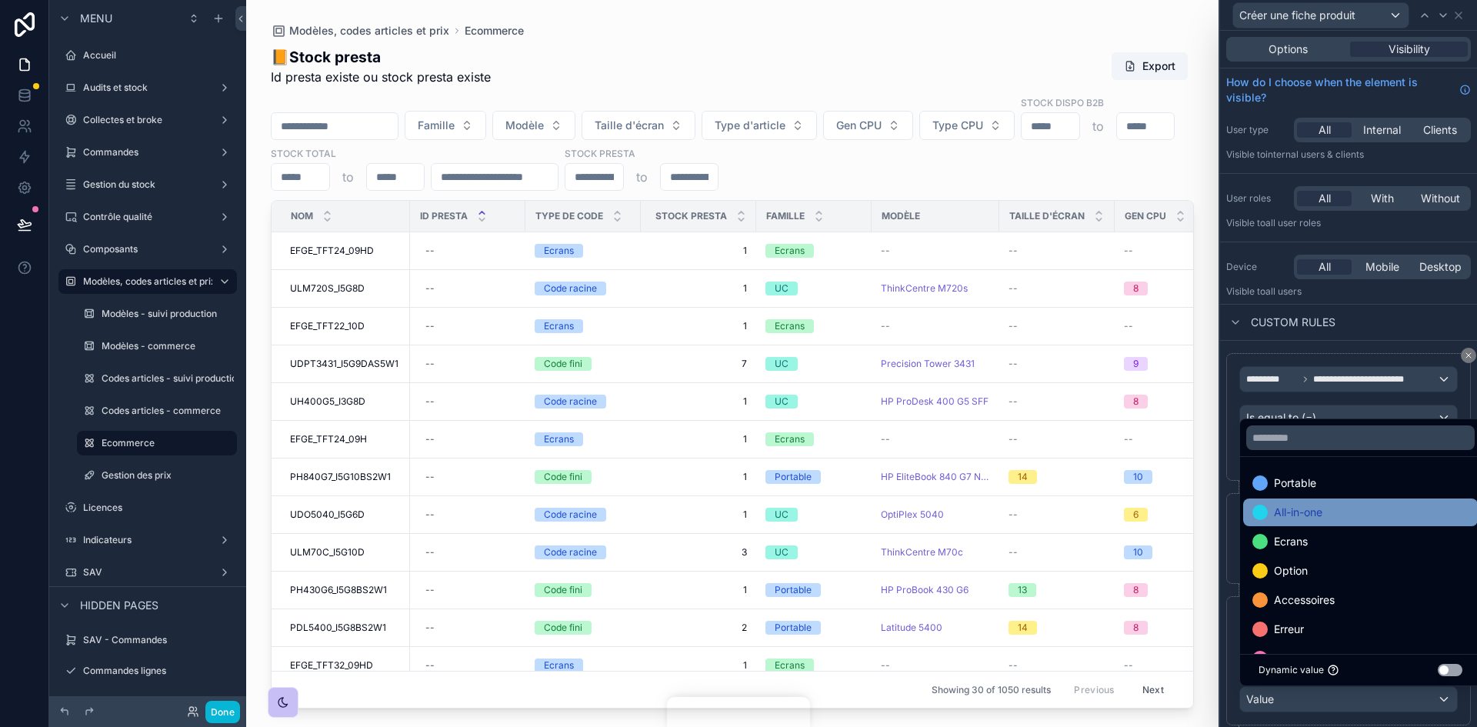
click at [1305, 512] on span "All-in-one" at bounding box center [1298, 512] width 48 height 18
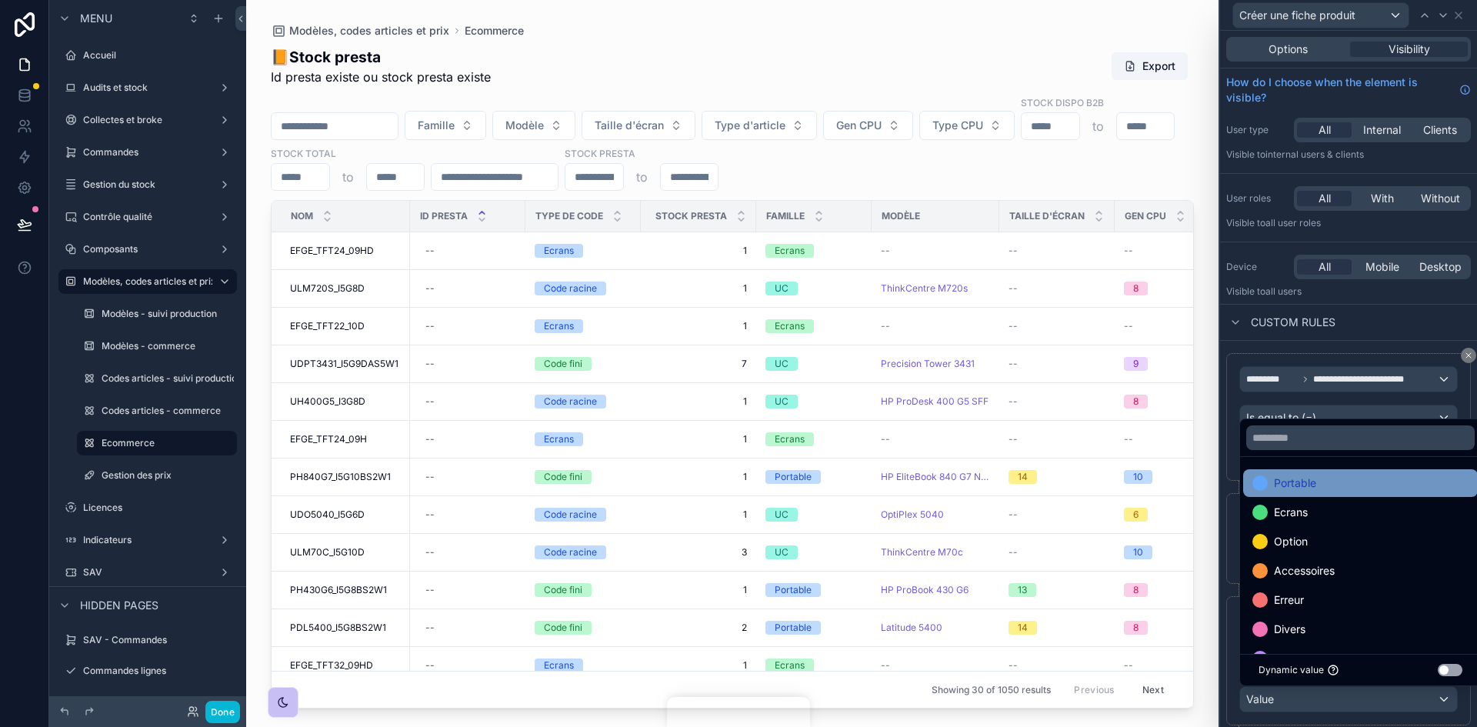
click at [1304, 482] on span "Portable" at bounding box center [1295, 483] width 42 height 18
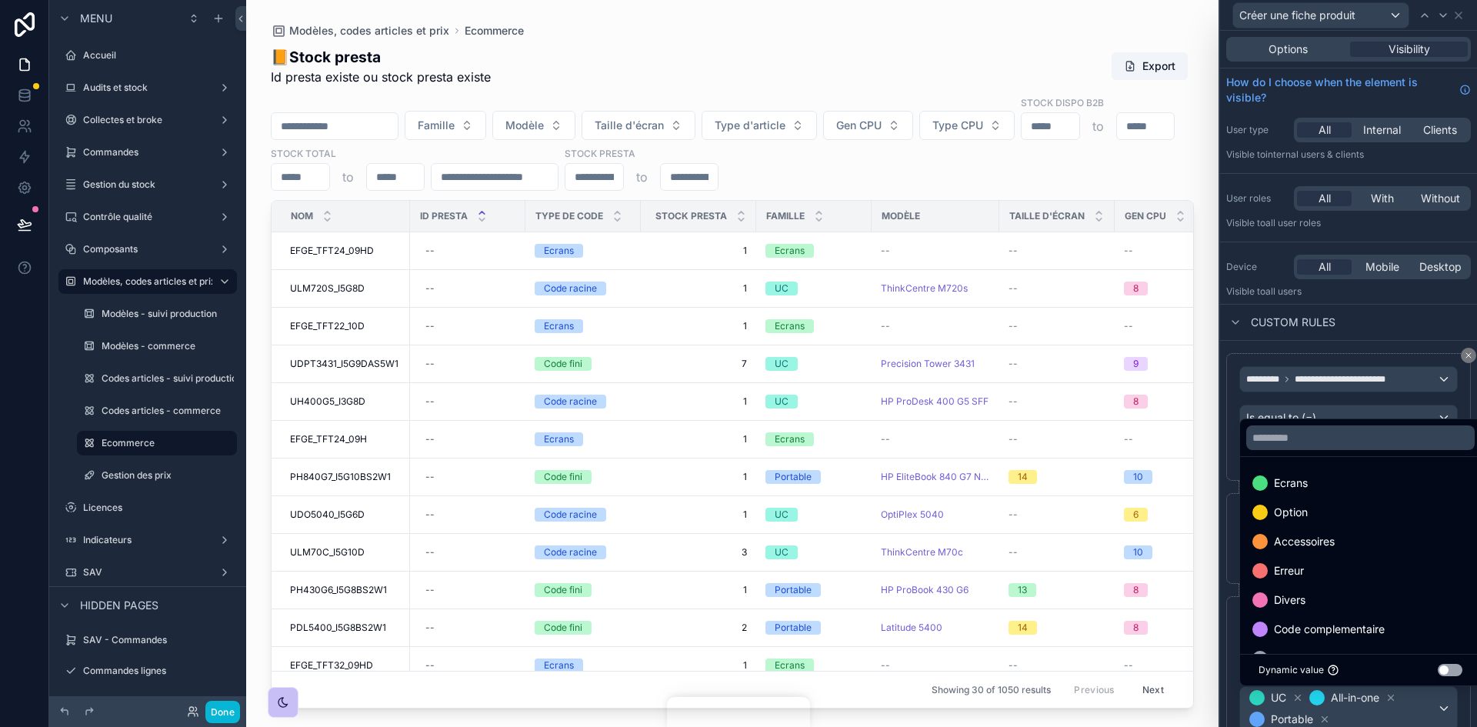
click at [1222, 656] on div "**********" at bounding box center [1348, 566] width 257 height 451
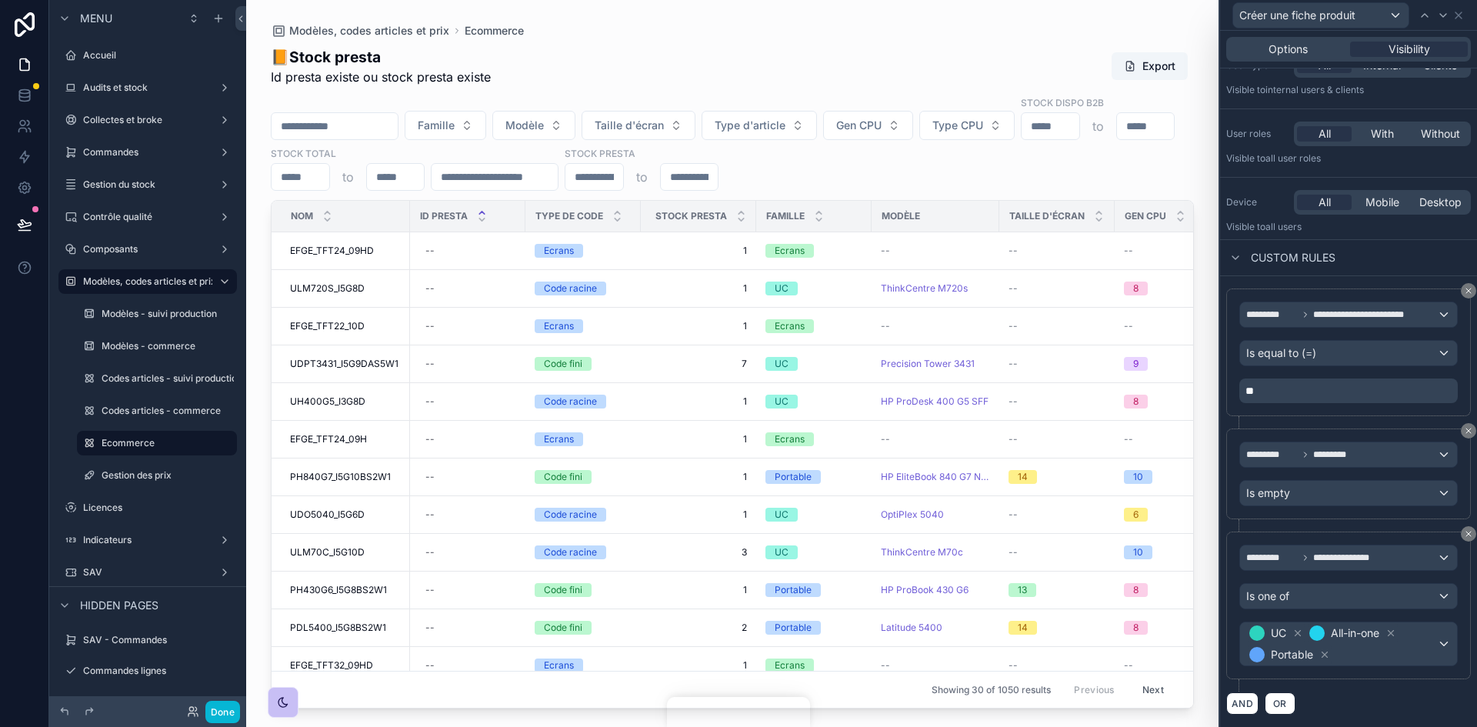
scroll to position [66, 0]
click at [1457, 12] on icon at bounding box center [1458, 15] width 12 height 12
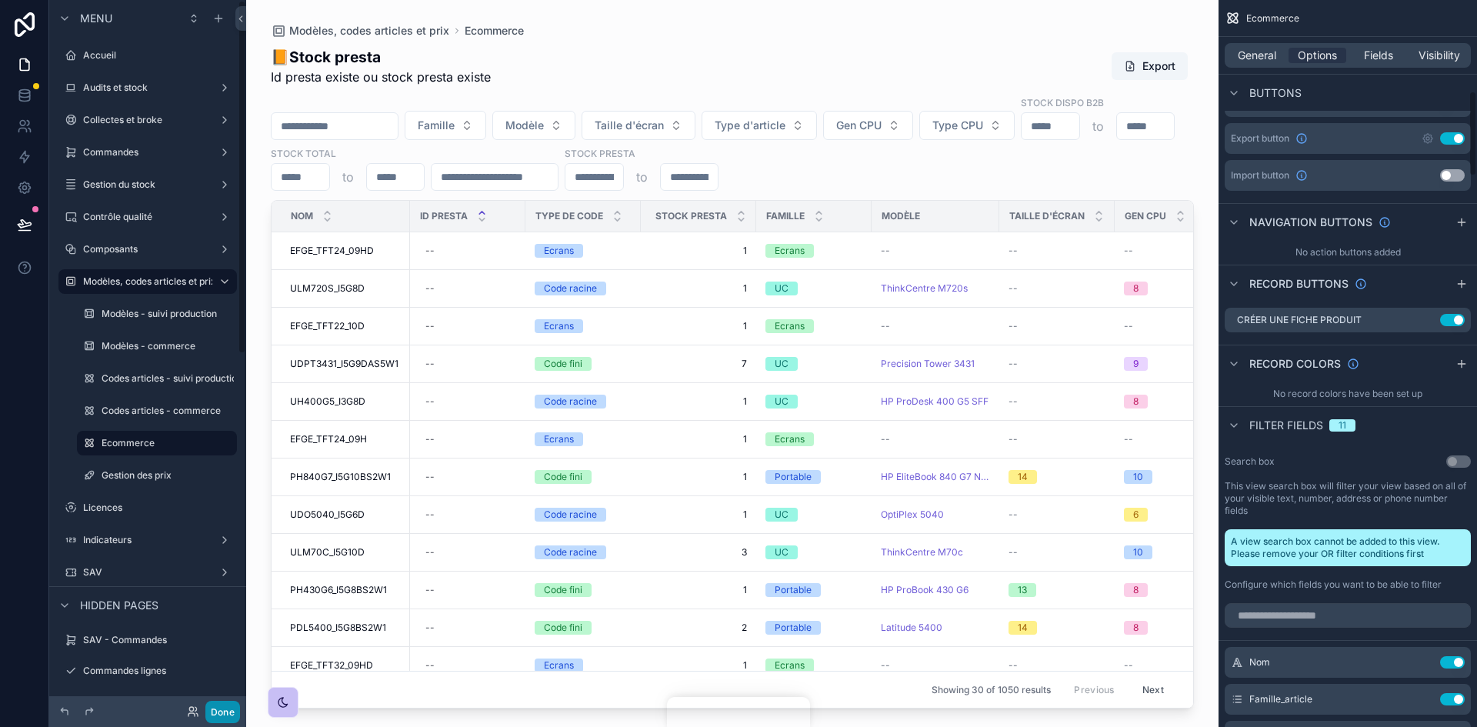
click at [211, 708] on button "Done" at bounding box center [222, 712] width 35 height 22
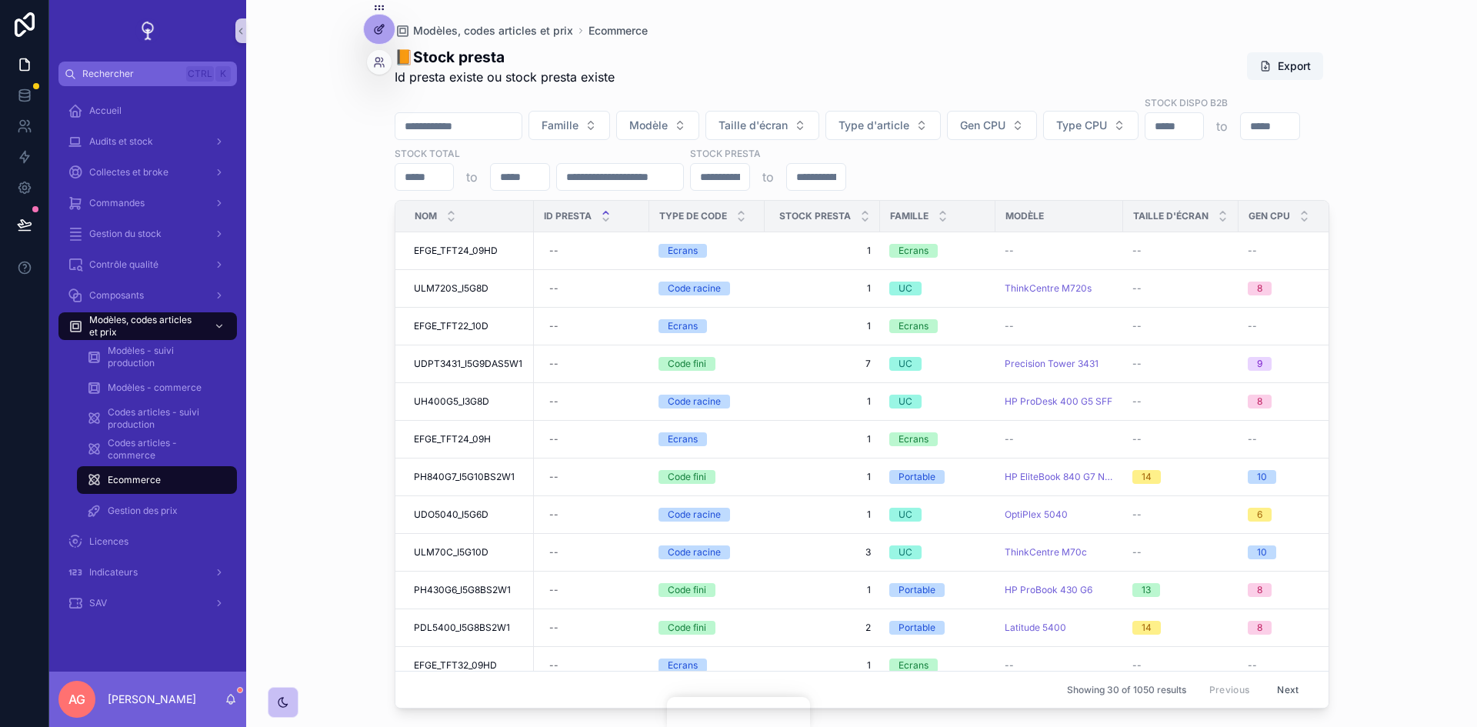
click at [380, 29] on icon at bounding box center [379, 29] width 12 height 12
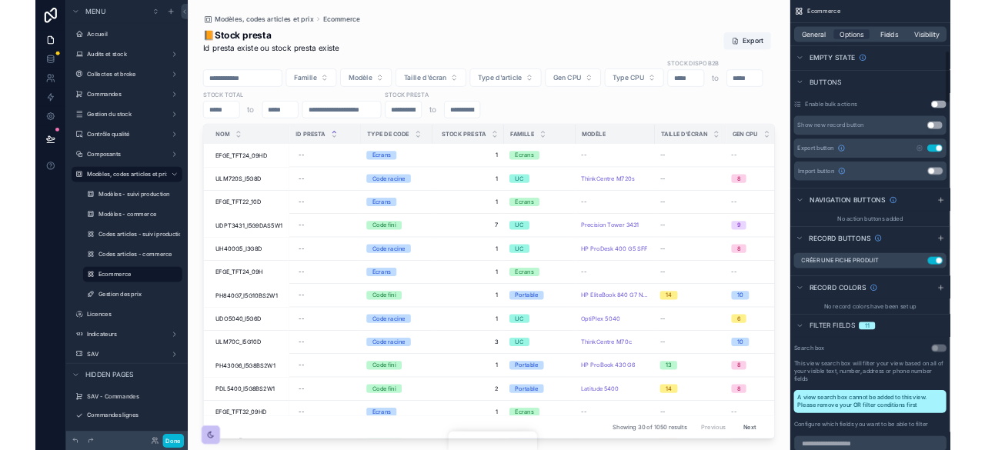
scroll to position [692, 0]
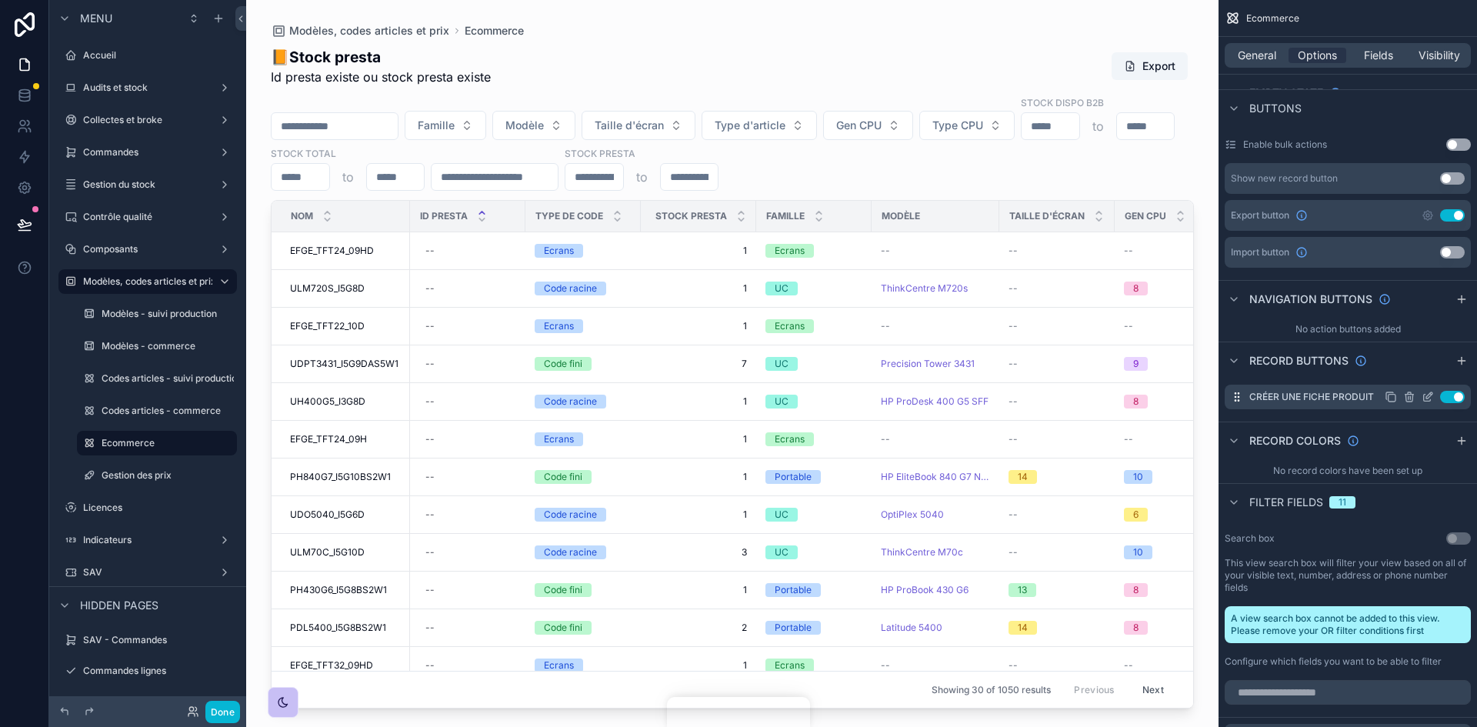
click at [1424, 393] on icon "scrollable content" at bounding box center [1428, 397] width 12 height 12
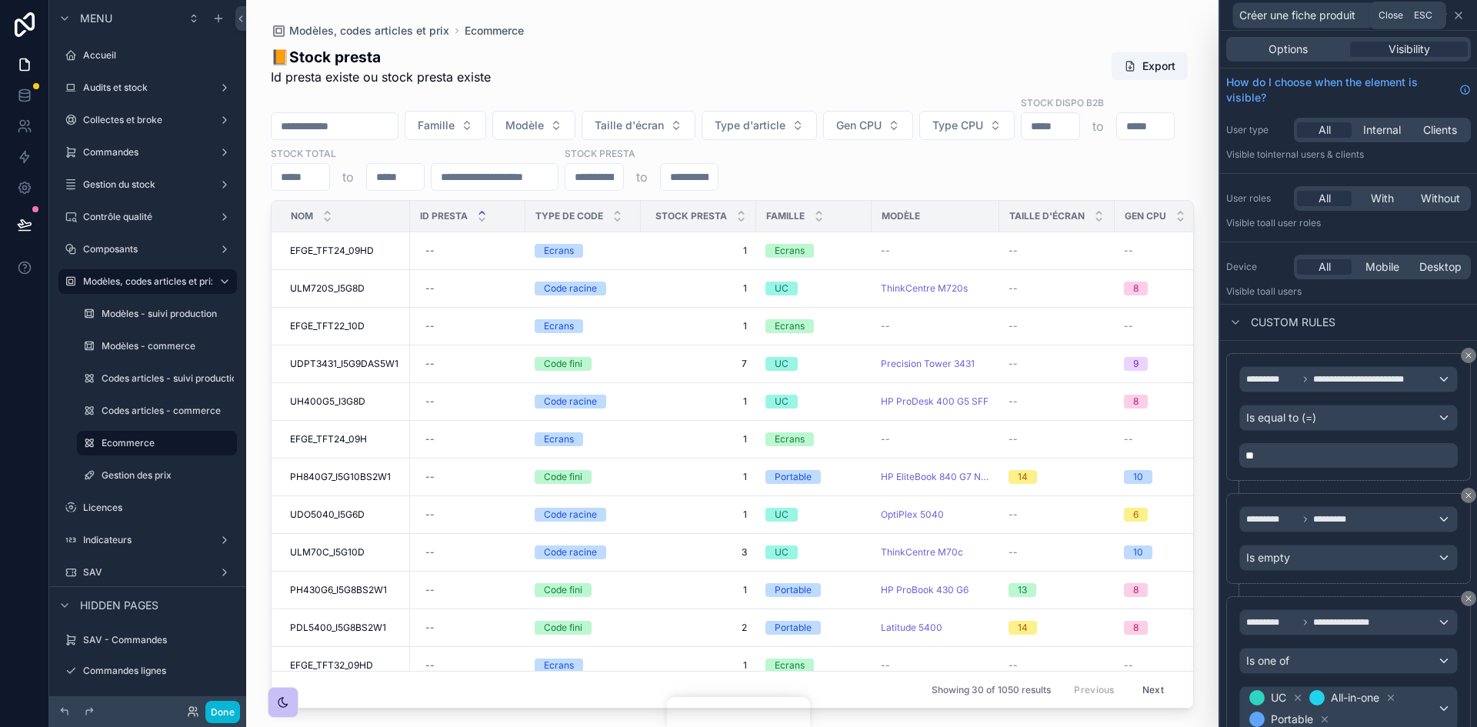
click at [1457, 12] on icon at bounding box center [1458, 15] width 12 height 12
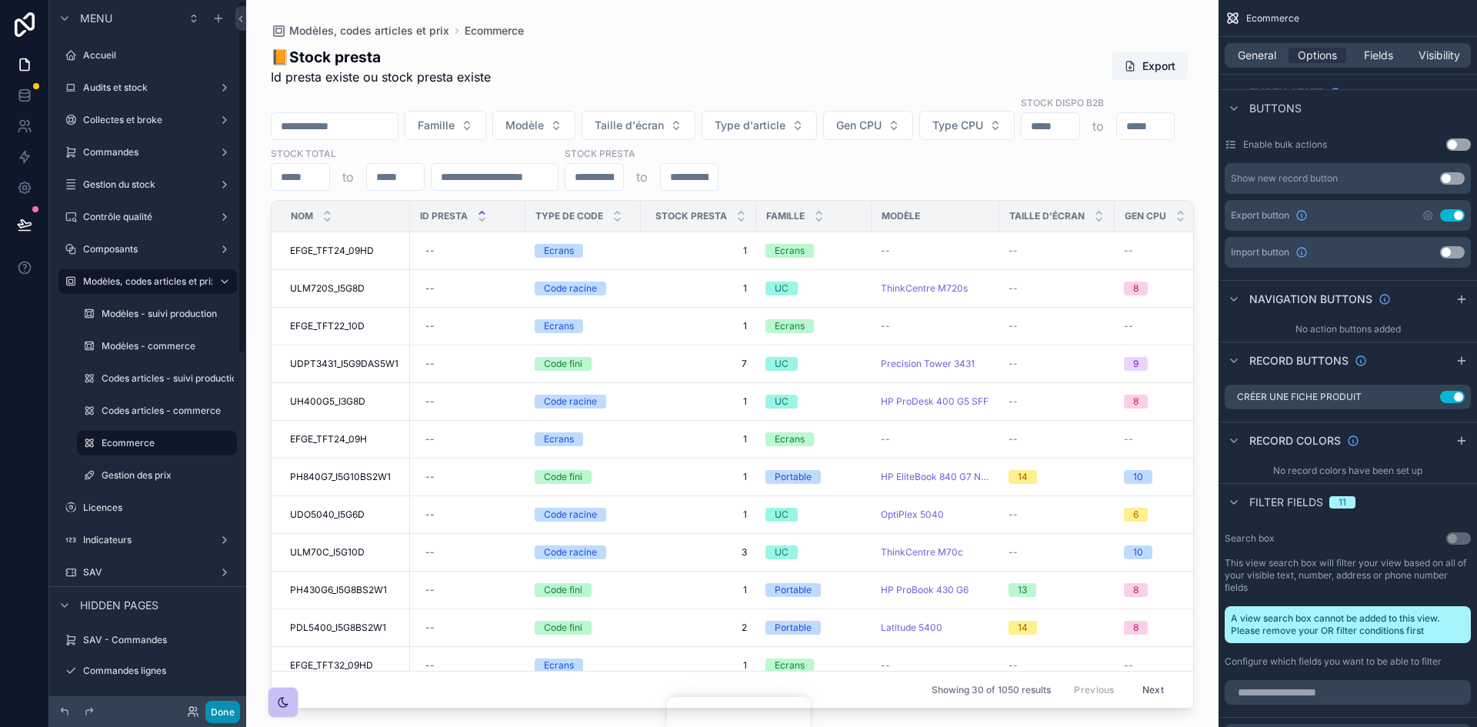
click at [231, 704] on button "Done" at bounding box center [222, 712] width 35 height 22
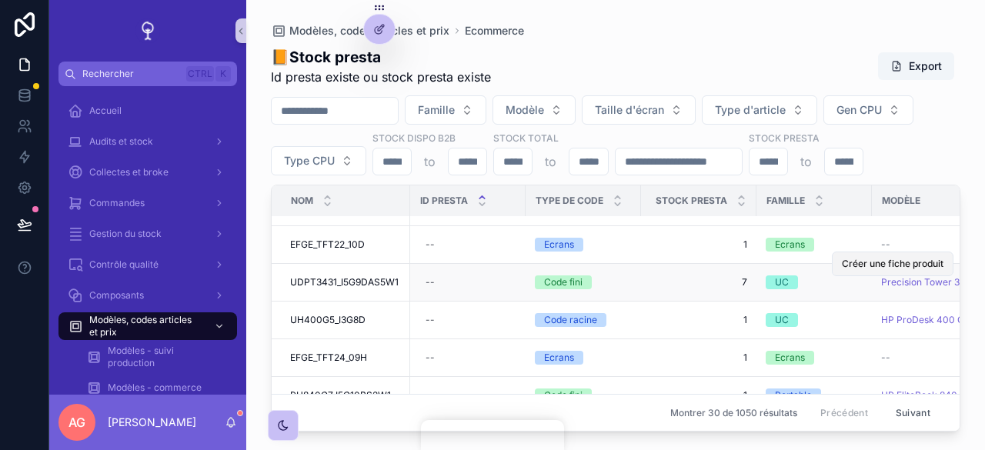
scroll to position [63, 0]
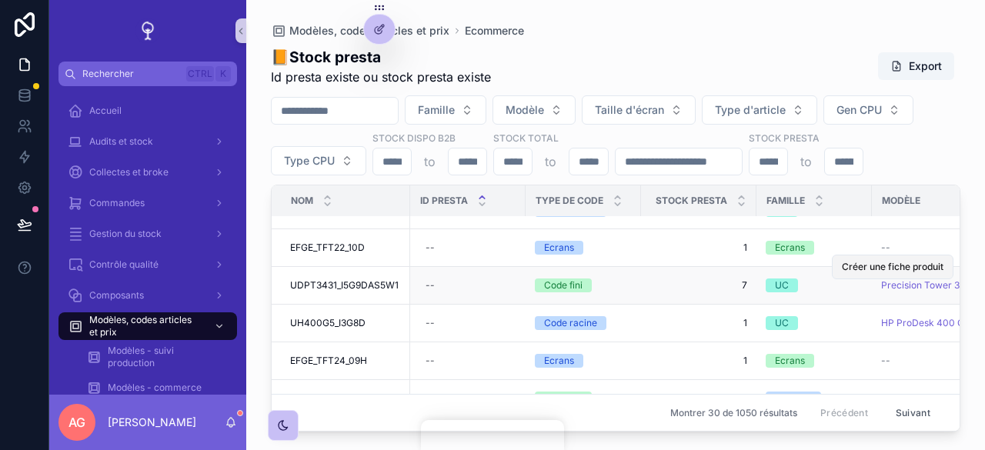
click at [862, 267] on span "Créer une fiche produit" at bounding box center [893, 267] width 102 height 12
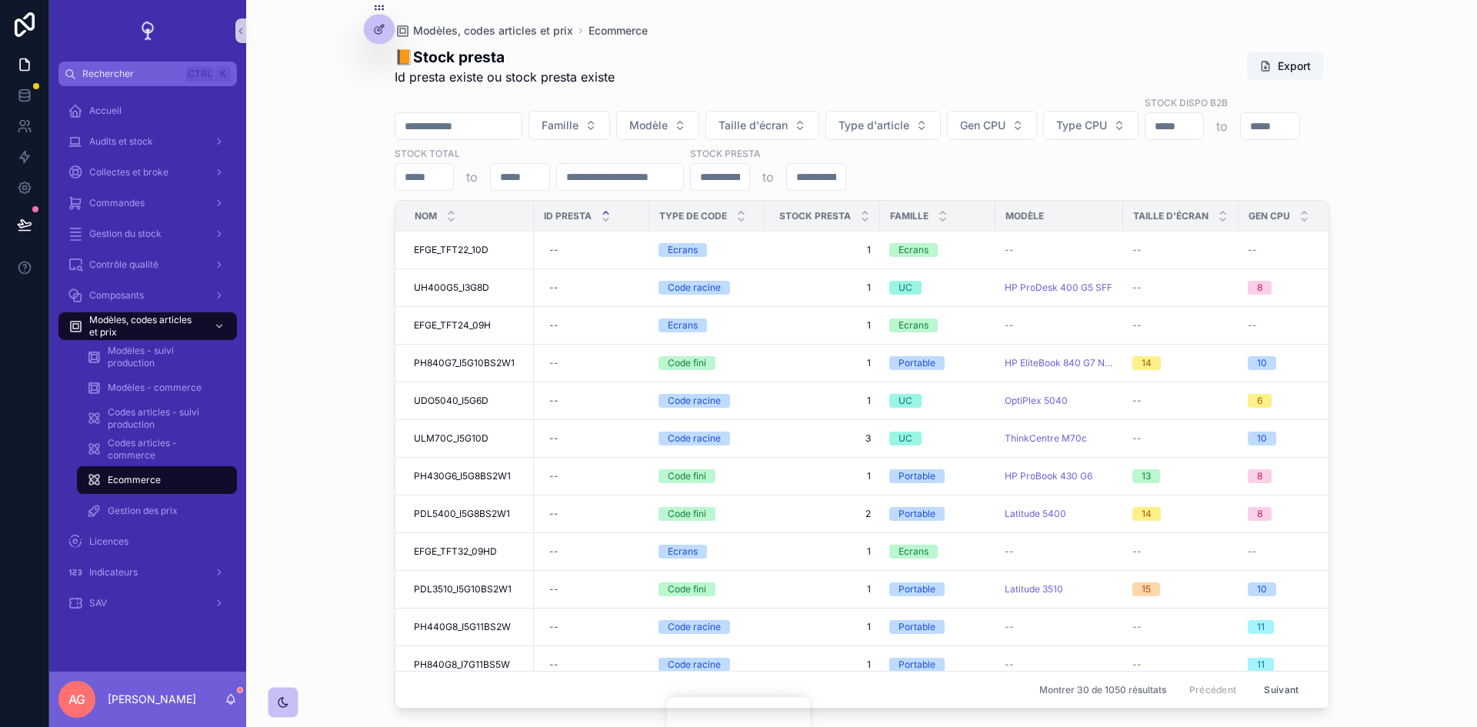
scroll to position [76, 0]
click at [385, 29] on div at bounding box center [379, 29] width 31 height 29
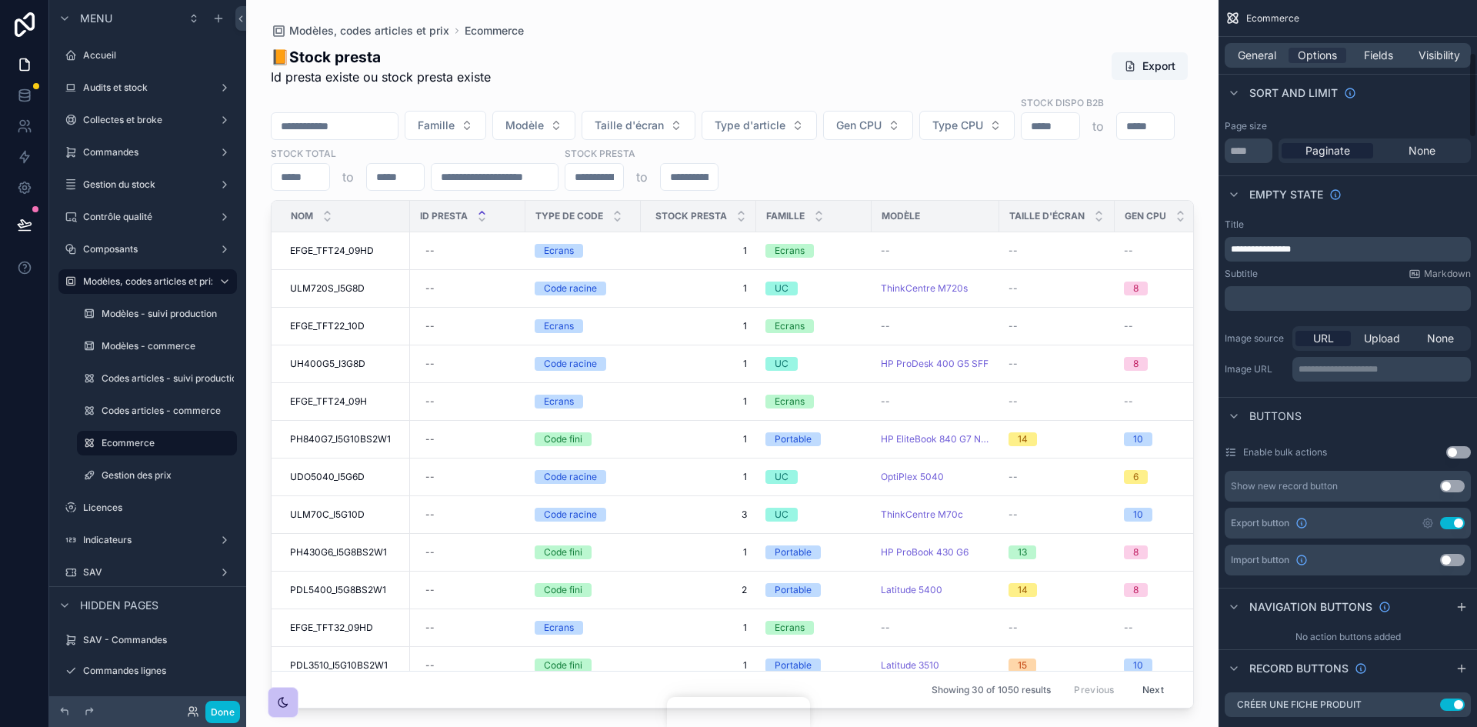
scroll to position [846, 0]
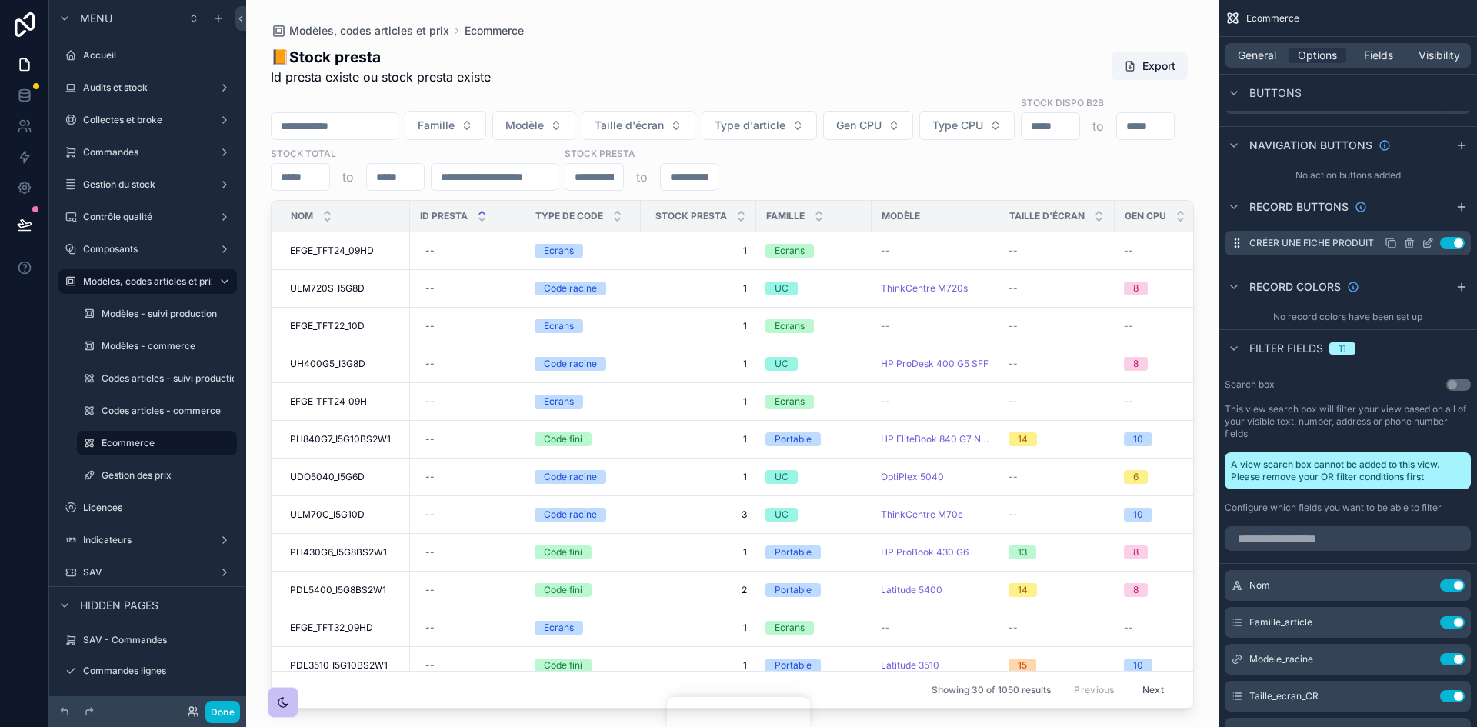
click at [984, 243] on icon "scrollable content" at bounding box center [1428, 243] width 12 height 12
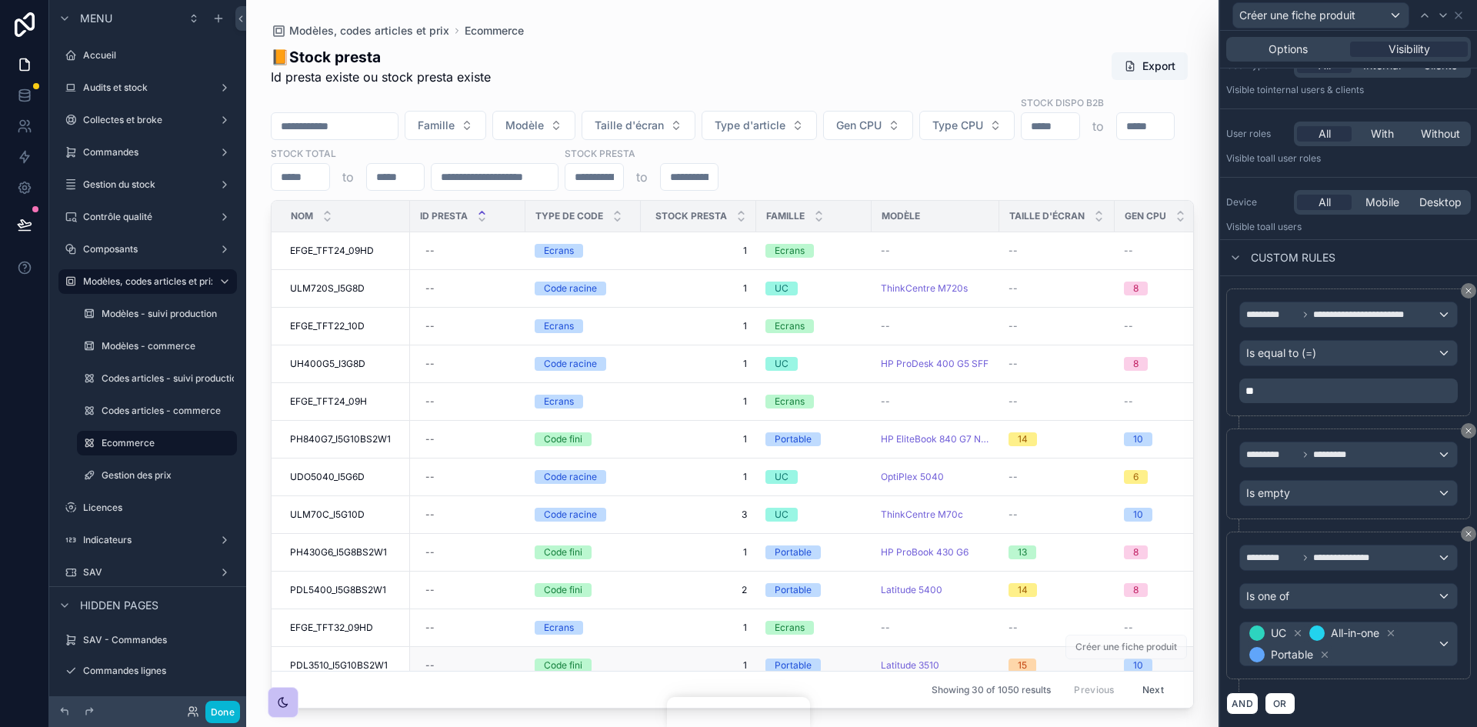
scroll to position [77, 0]
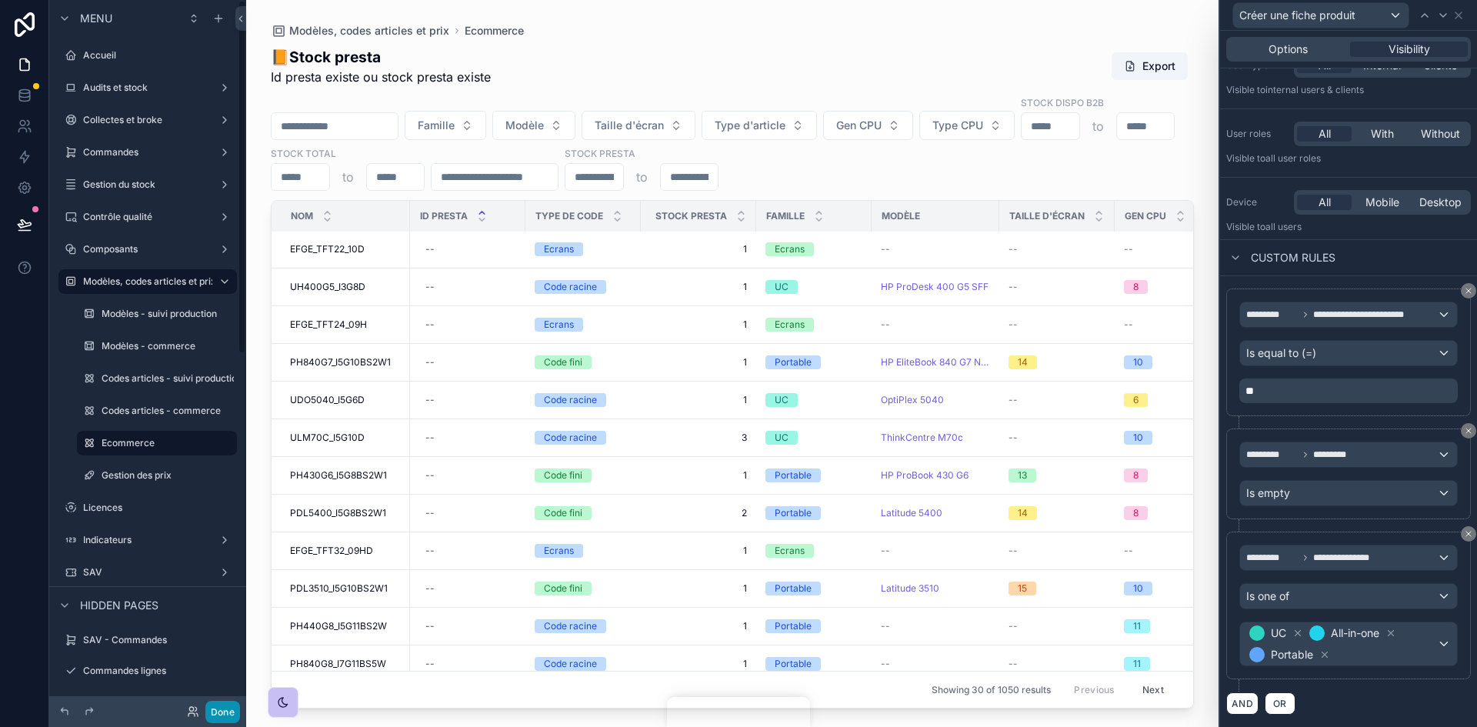
click at [225, 449] on button "Done" at bounding box center [222, 712] width 35 height 22
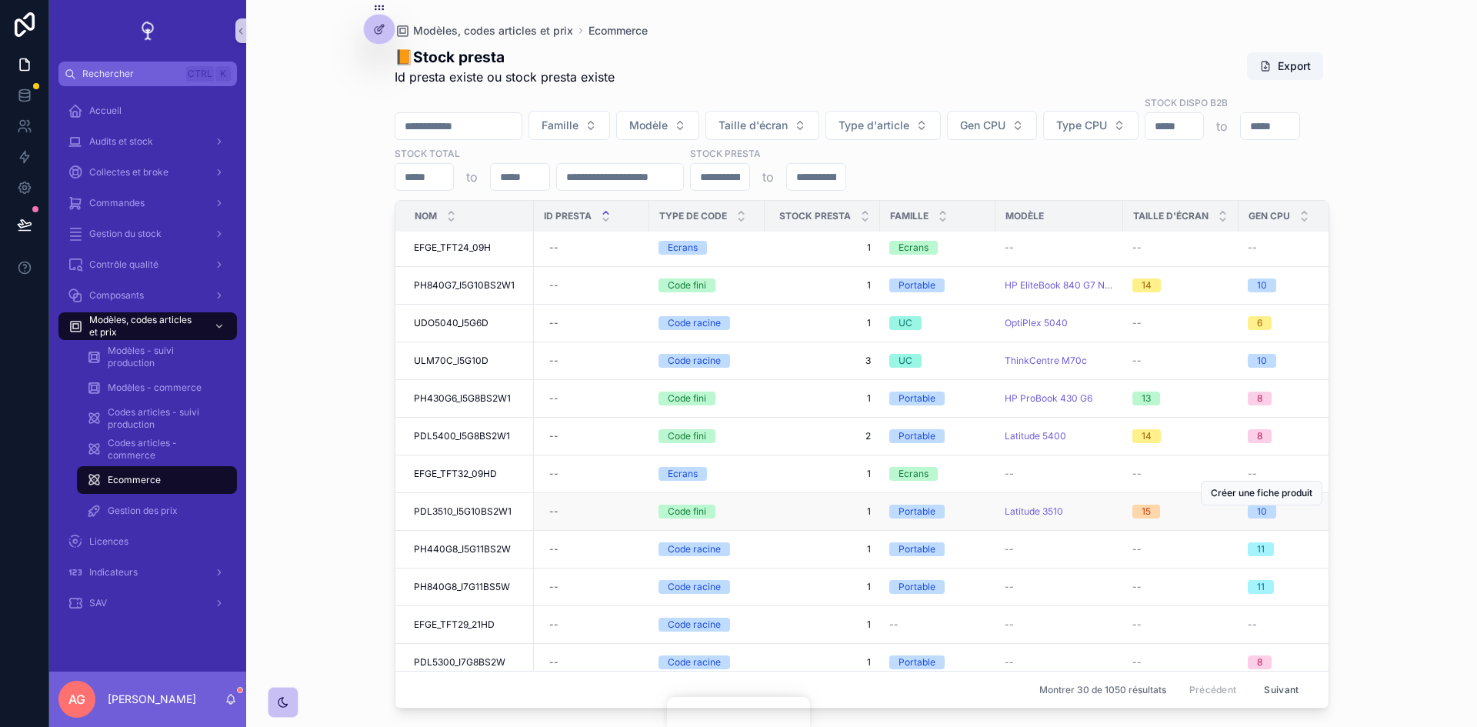
scroll to position [385, 0]
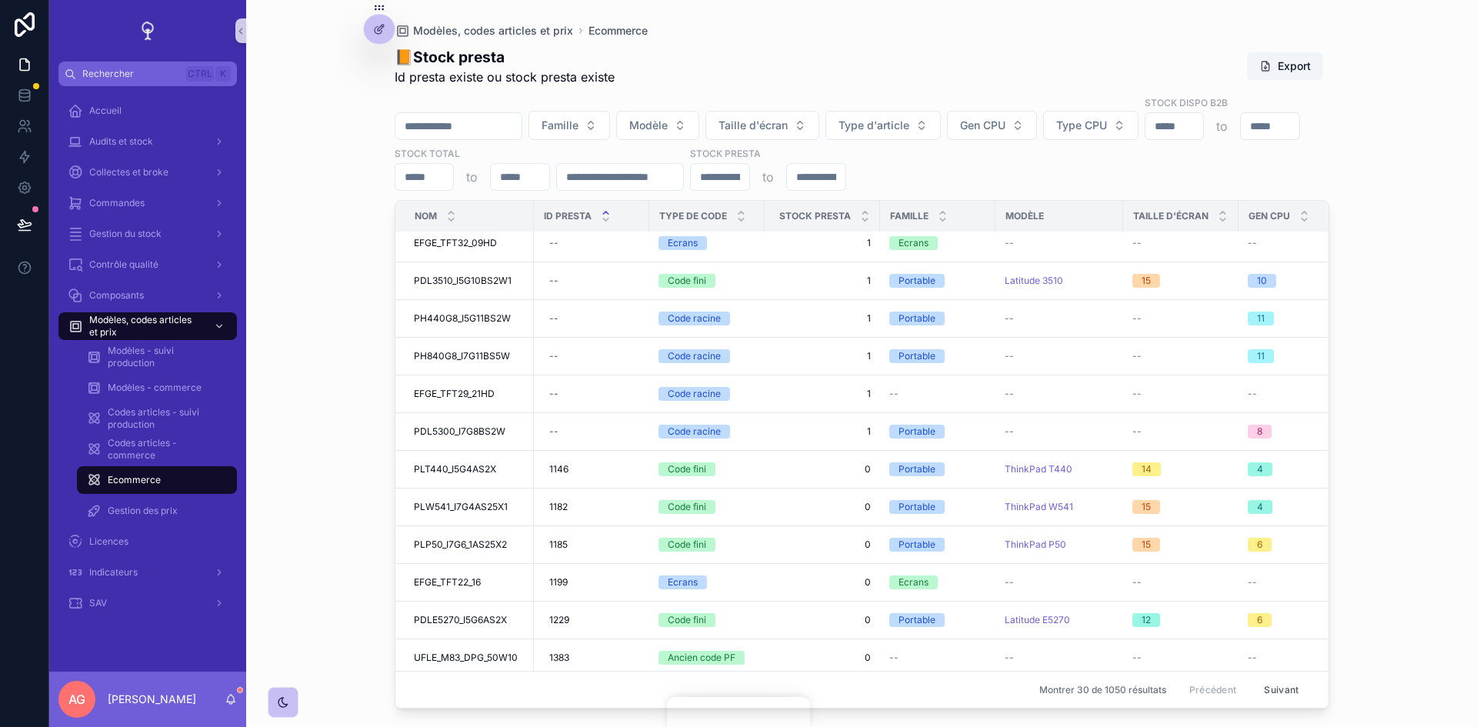
click at [683, 166] on input "scrollable content" at bounding box center [620, 177] width 126 height 22
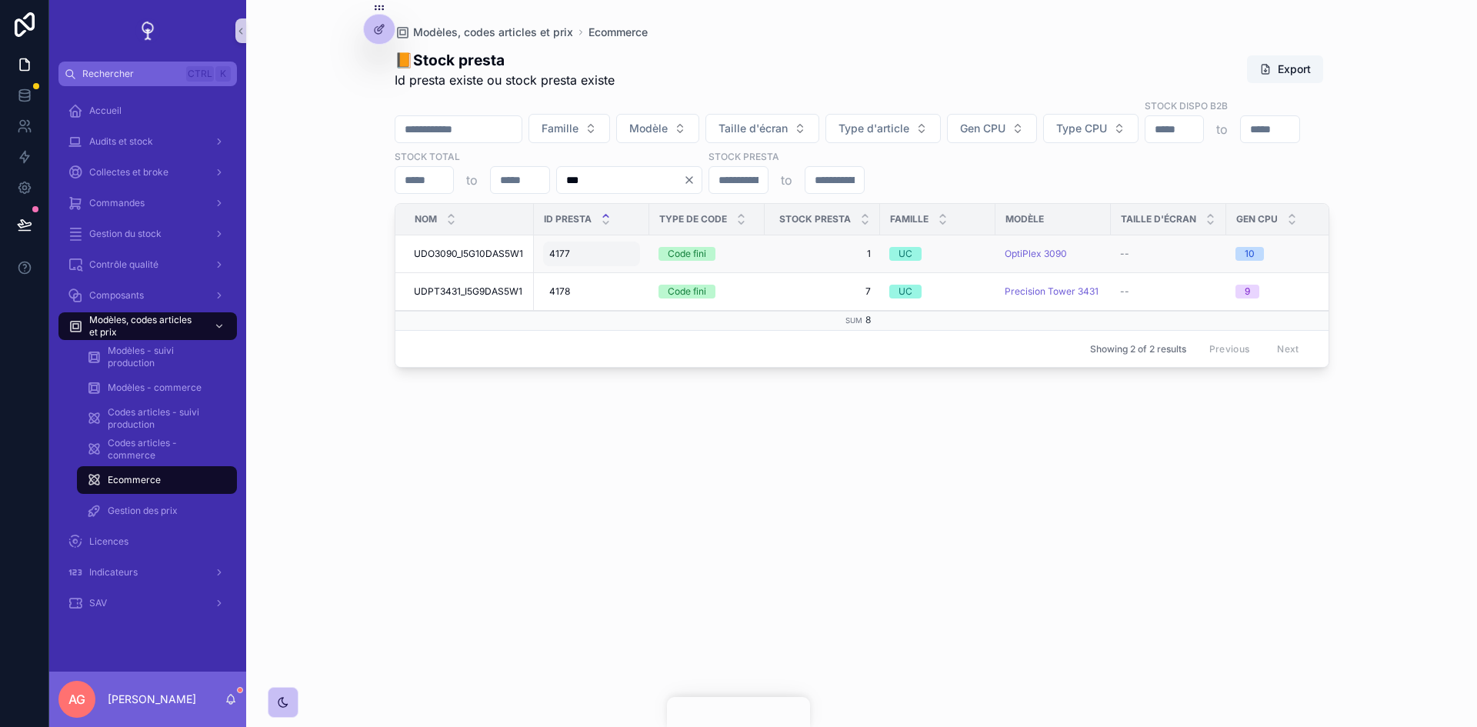
type input "***"
click at [573, 242] on div "4177 4177" at bounding box center [591, 254] width 97 height 25
click at [715, 259] on icon "scrollable content" at bounding box center [716, 259] width 12 height 12
click at [584, 242] on div "4177 4177" at bounding box center [591, 254] width 97 height 25
type input "*"
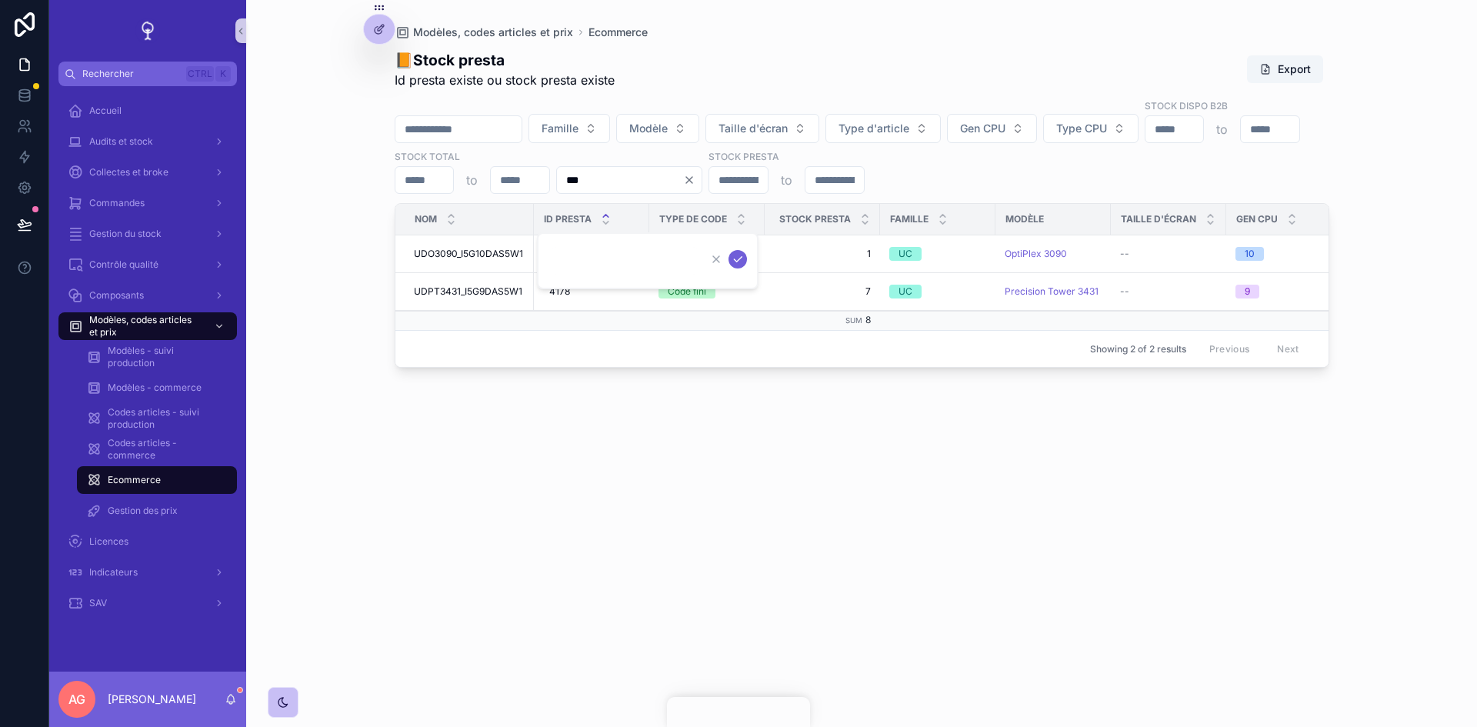
click at [737, 260] on icon "scrollable content" at bounding box center [738, 259] width 12 height 12
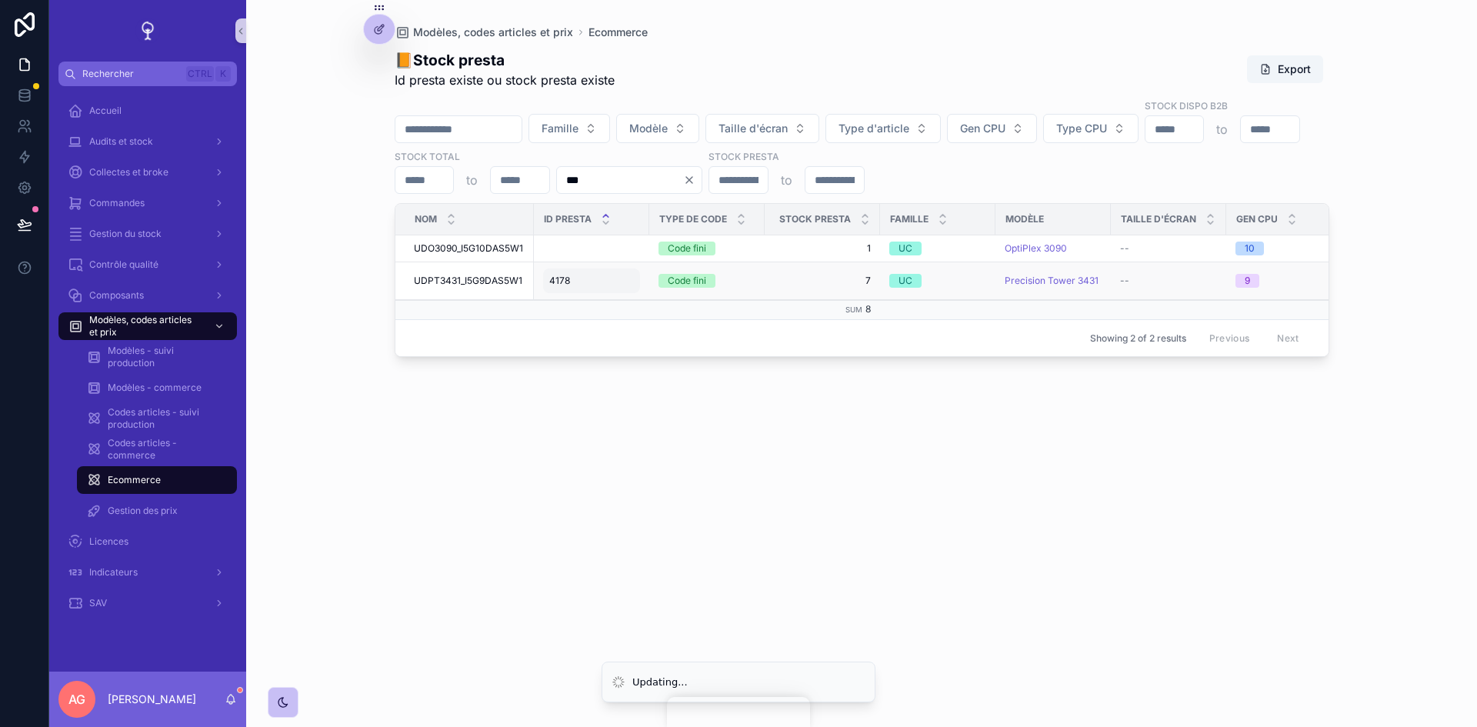
click at [575, 268] on div "4178 4178" at bounding box center [591, 280] width 97 height 25
type input "*"
click at [732, 285] on icon "scrollable content" at bounding box center [738, 286] width 12 height 12
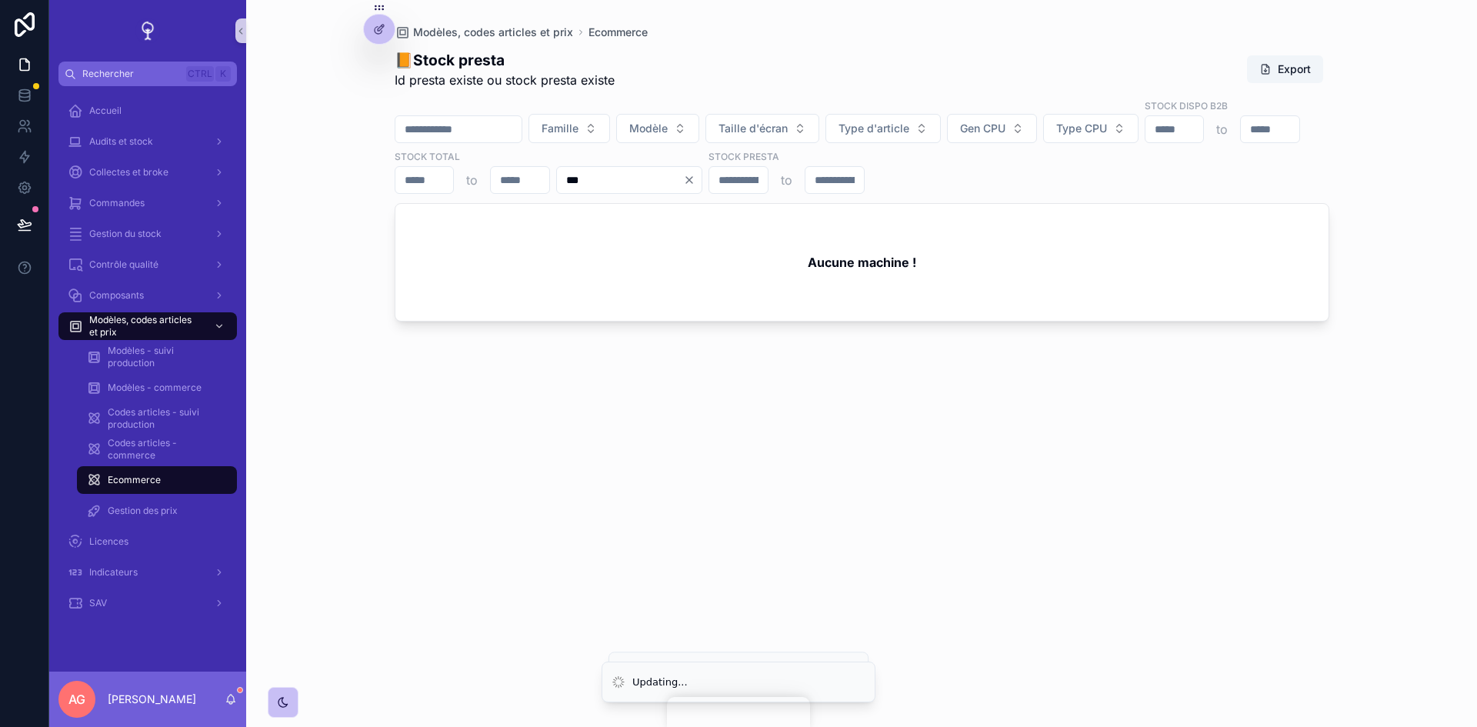
click at [695, 174] on icon "Clear" at bounding box center [689, 180] width 12 height 12
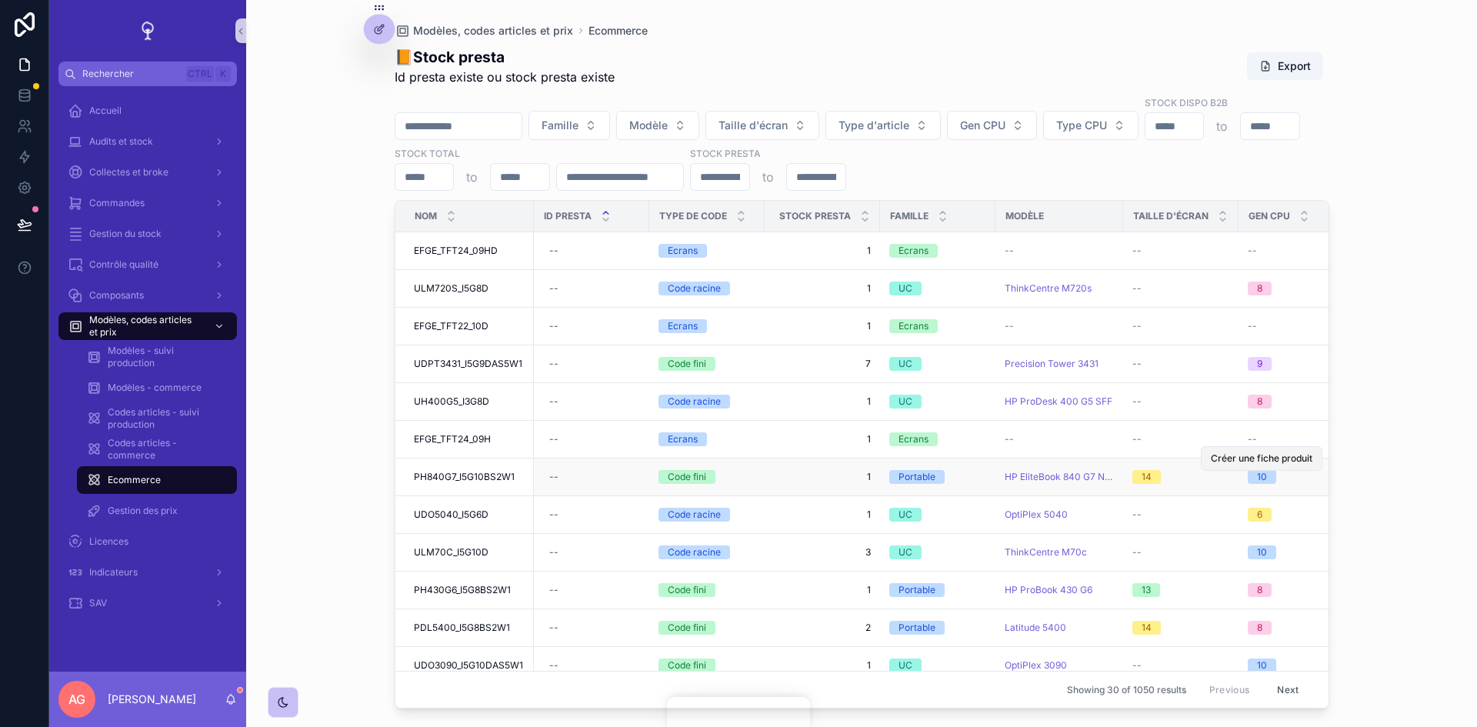
click at [984, 449] on span "Créer une fiche produit" at bounding box center [1262, 458] width 102 height 12
